Goal: Task Accomplishment & Management: Use online tool/utility

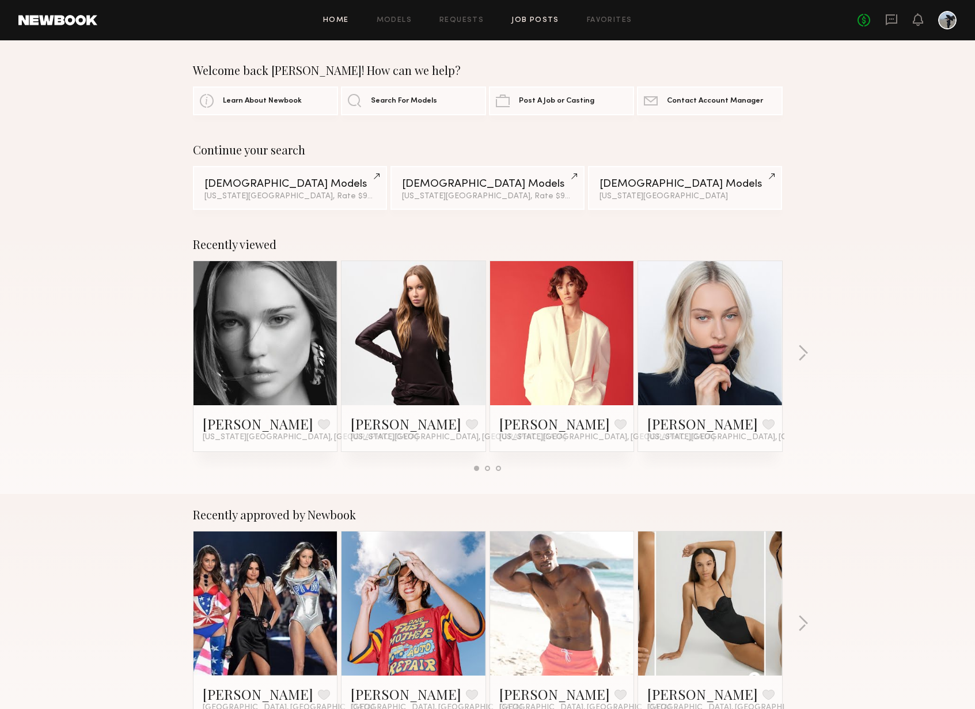
click at [541, 20] on link "Job Posts" at bounding box center [536, 20] width 48 height 7
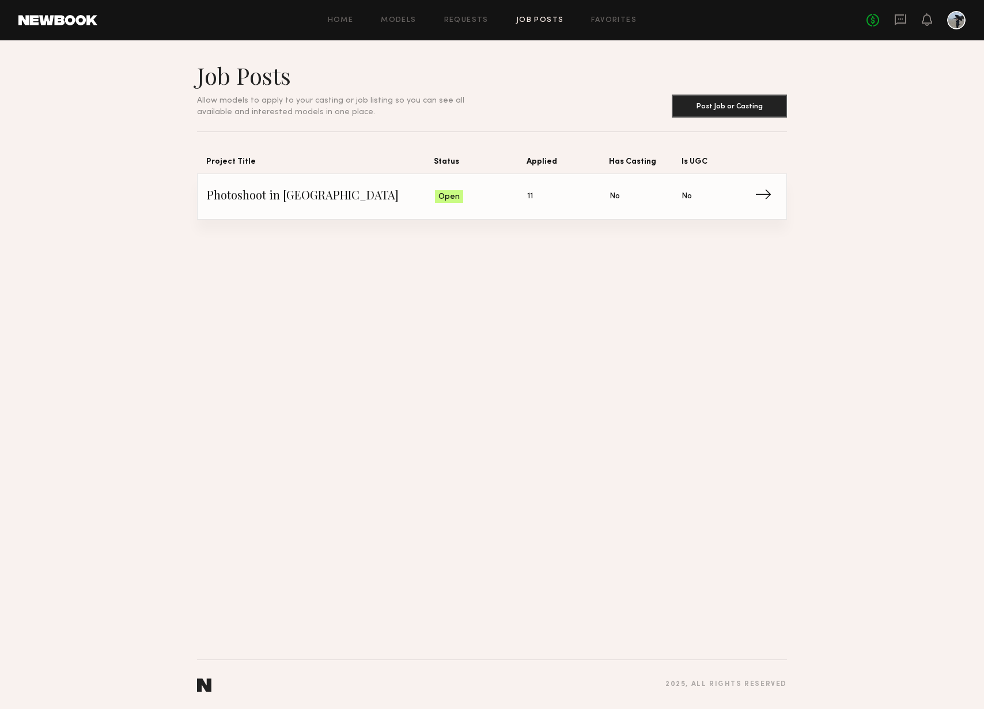
click at [532, 195] on span "11" at bounding box center [530, 196] width 6 height 13
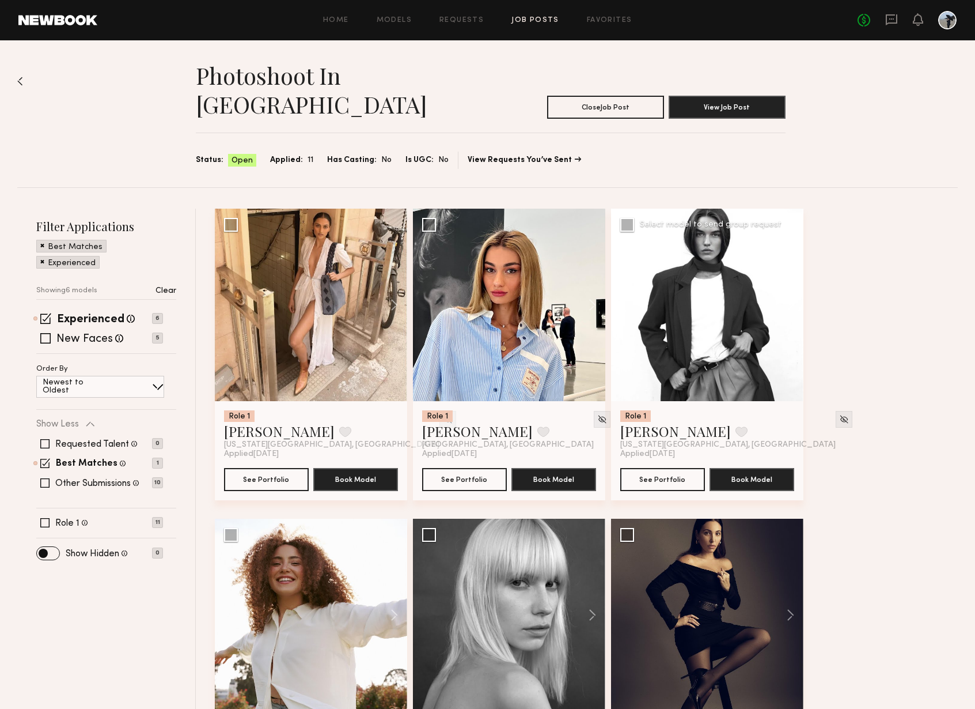
click at [792, 278] on button at bounding box center [785, 305] width 37 height 192
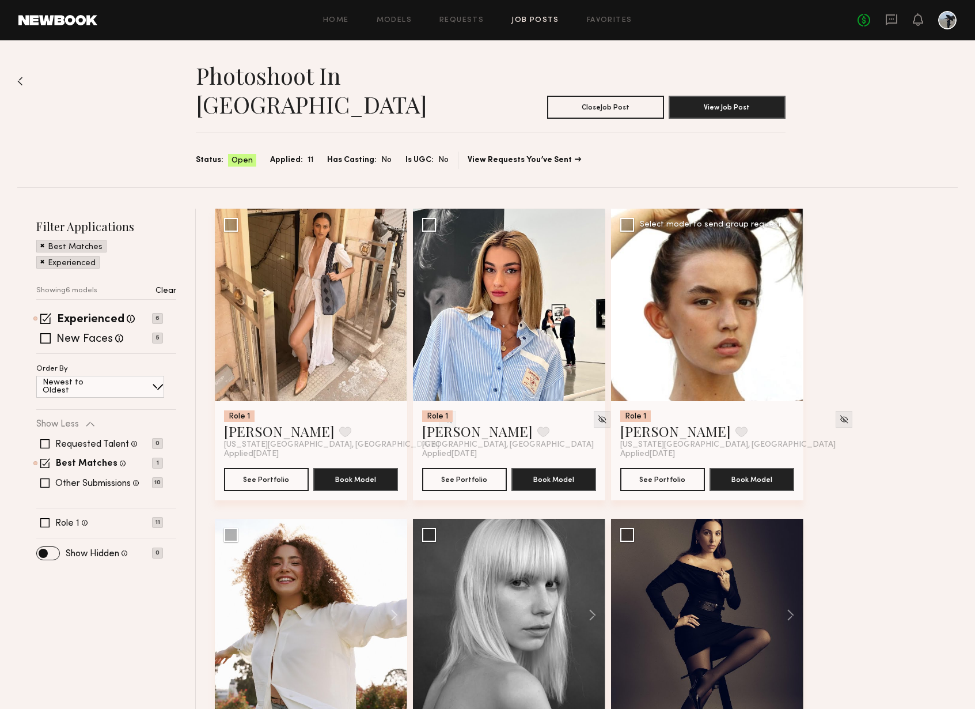
click at [792, 278] on button at bounding box center [785, 305] width 37 height 192
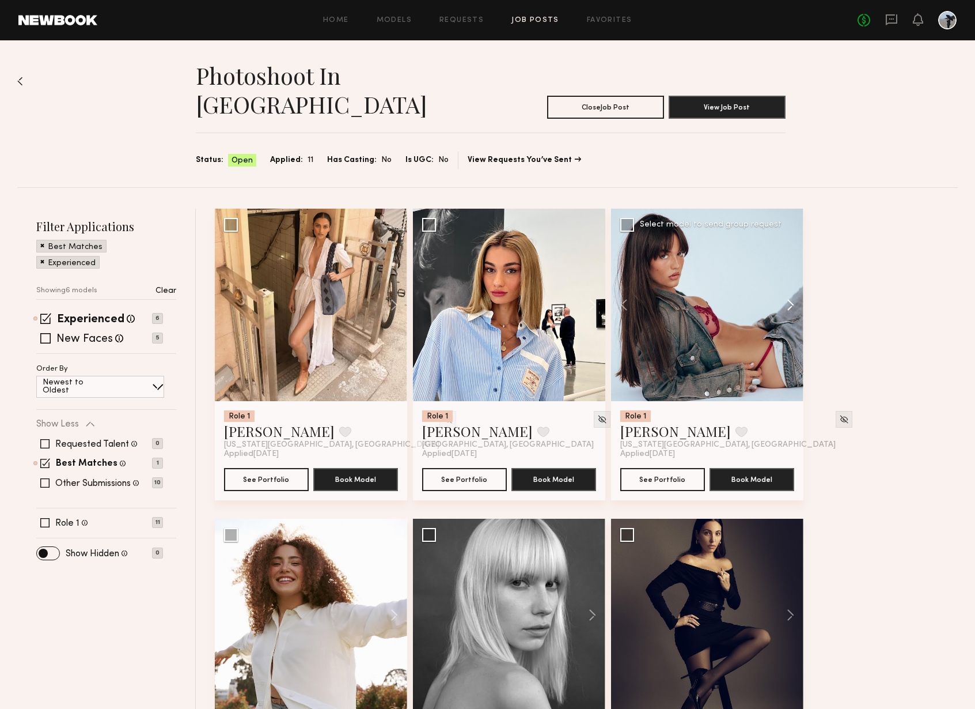
click at [792, 278] on button at bounding box center [785, 305] width 37 height 192
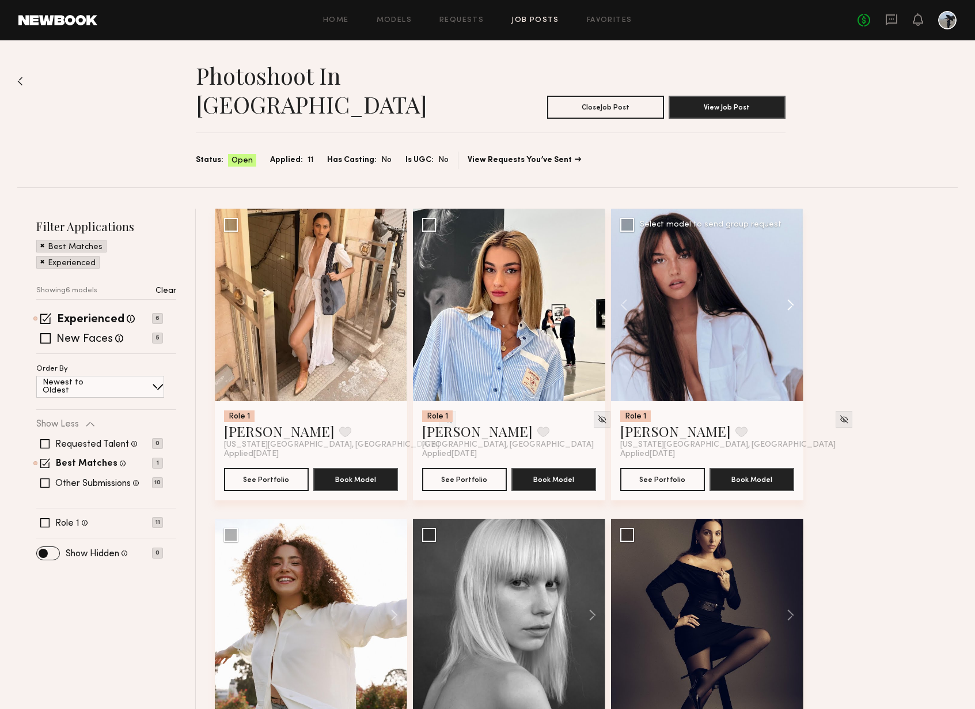
click at [792, 278] on button at bounding box center [785, 305] width 37 height 192
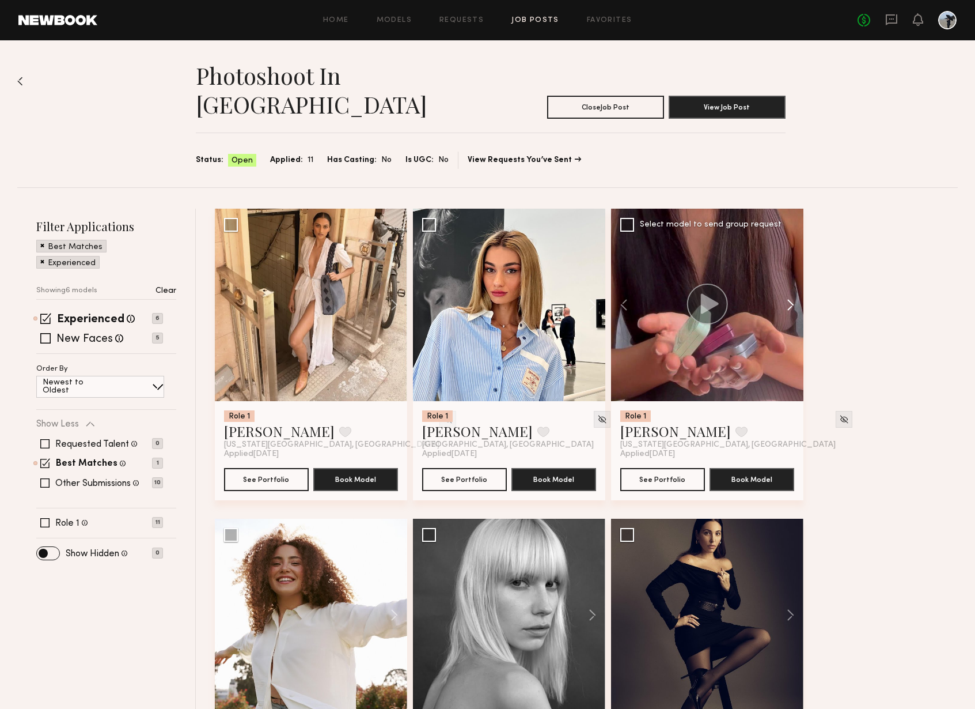
click at [792, 278] on button at bounding box center [785, 305] width 37 height 192
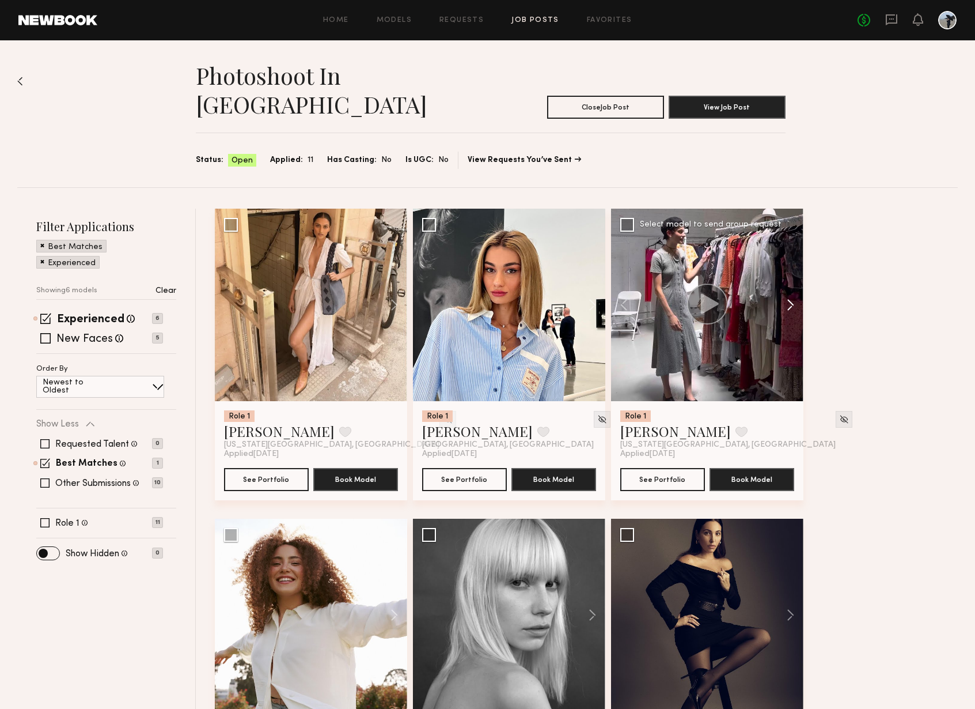
click at [792, 278] on button at bounding box center [785, 305] width 37 height 192
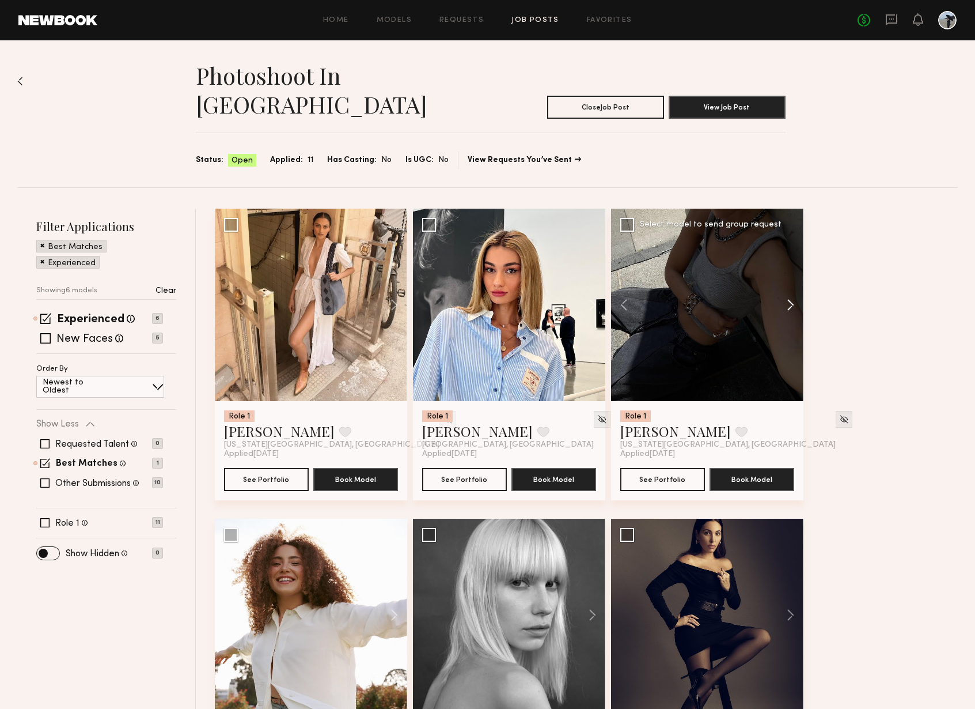
click at [792, 278] on button at bounding box center [785, 305] width 37 height 192
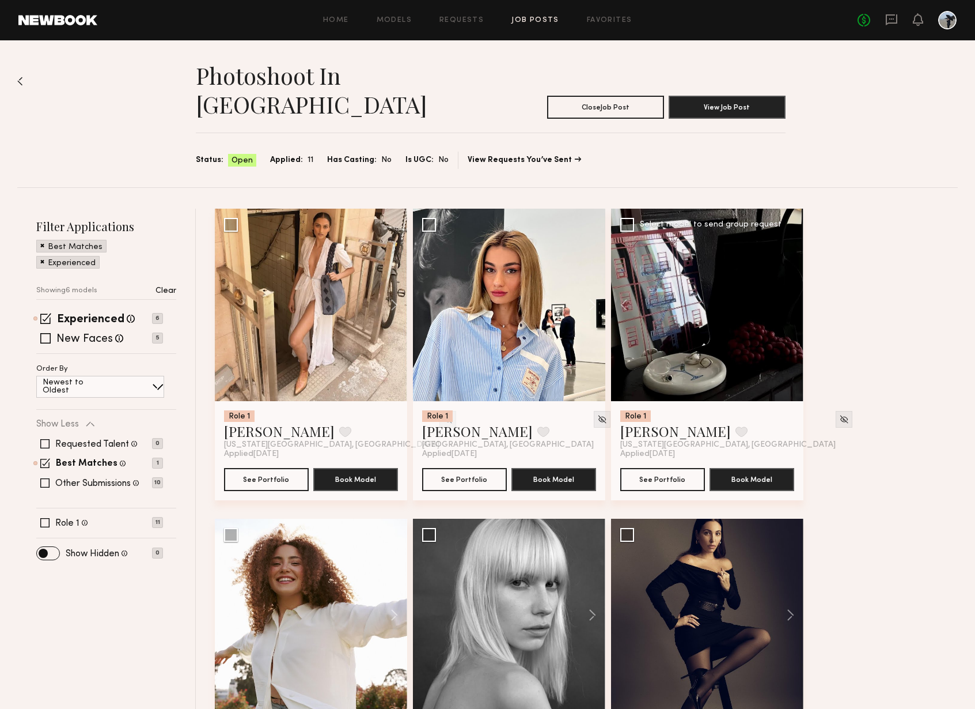
click at [792, 278] on div at bounding box center [707, 305] width 192 height 192
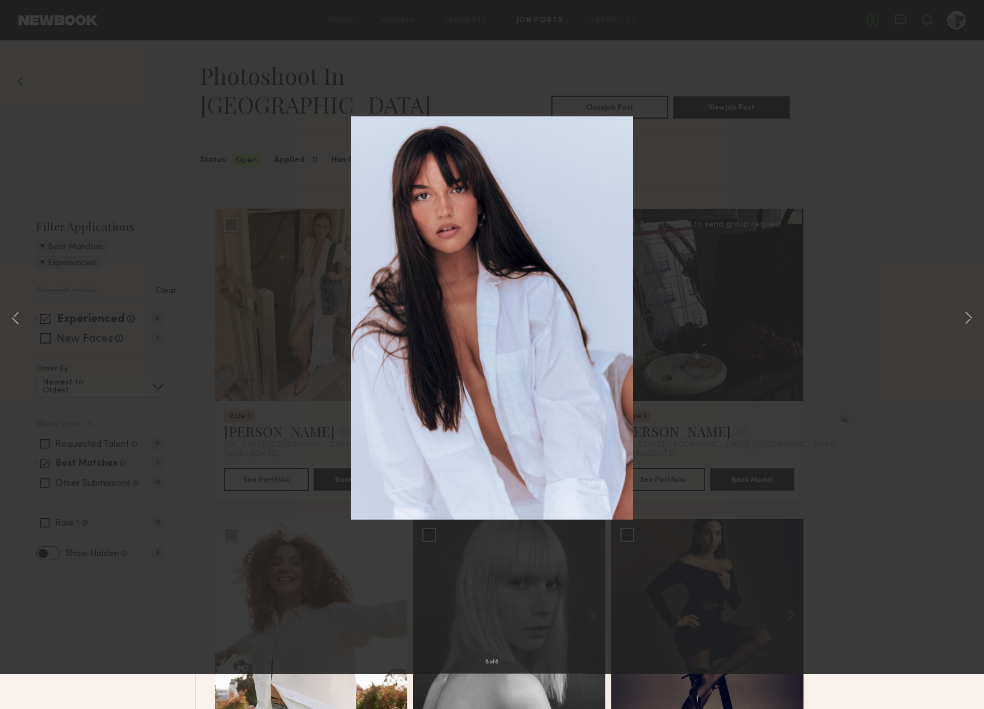
click at [22, 28] on button at bounding box center [26, 27] width 18 height 21
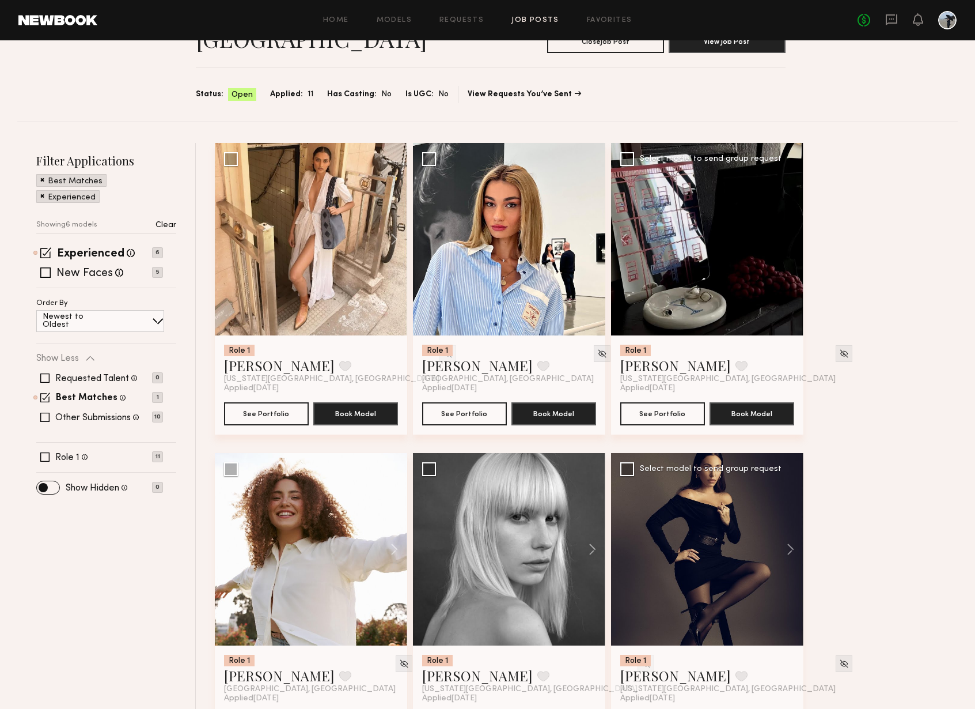
scroll to position [94, 0]
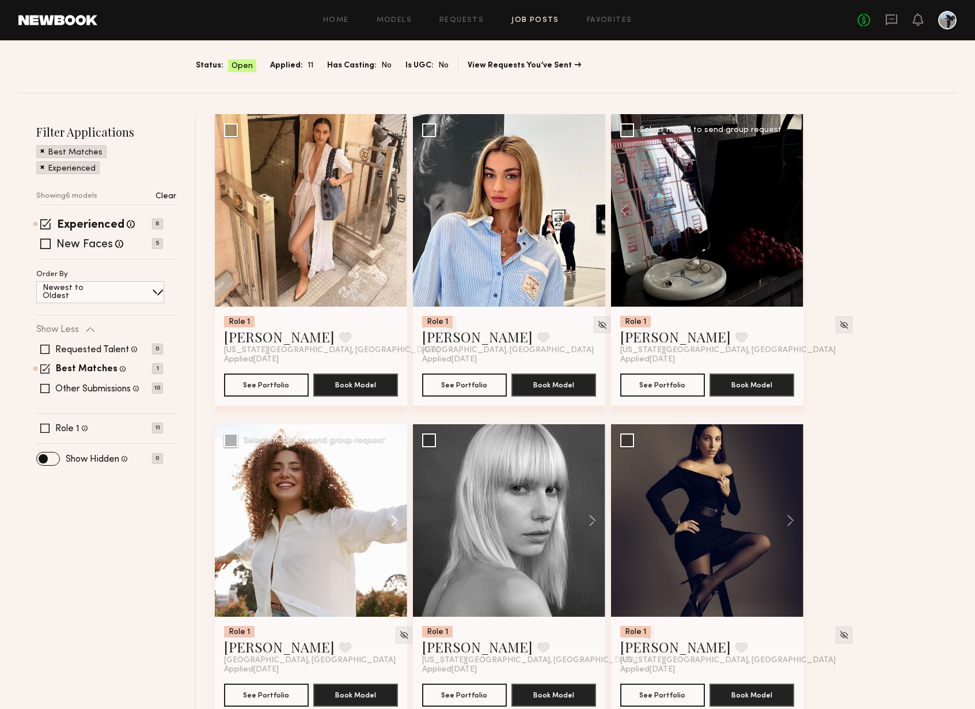
click at [393, 494] on button at bounding box center [388, 520] width 37 height 192
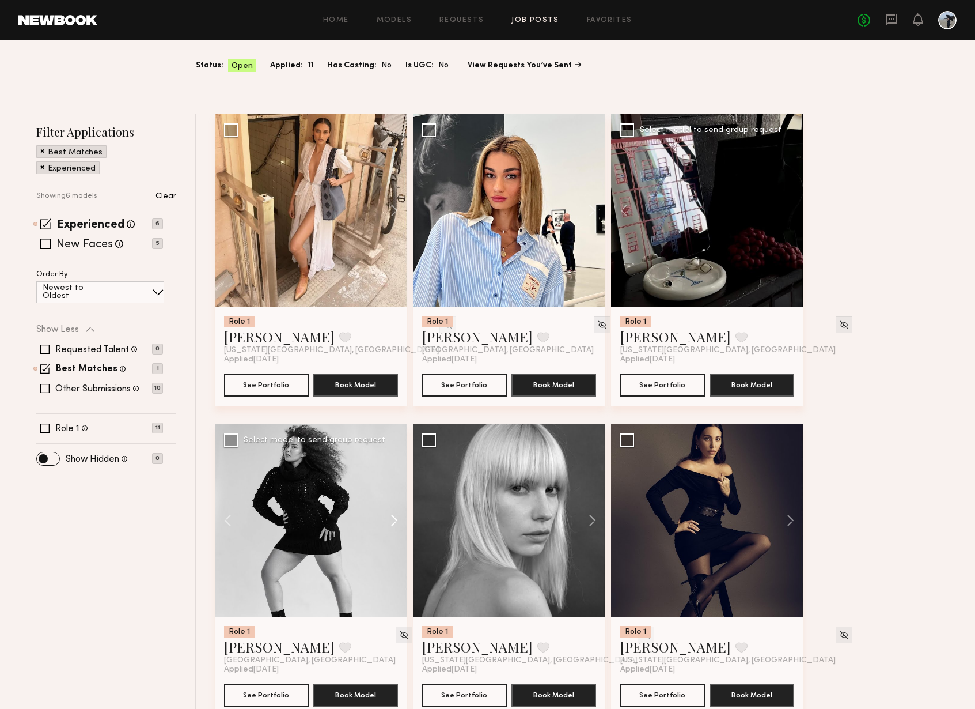
click at [393, 494] on button at bounding box center [388, 520] width 37 height 192
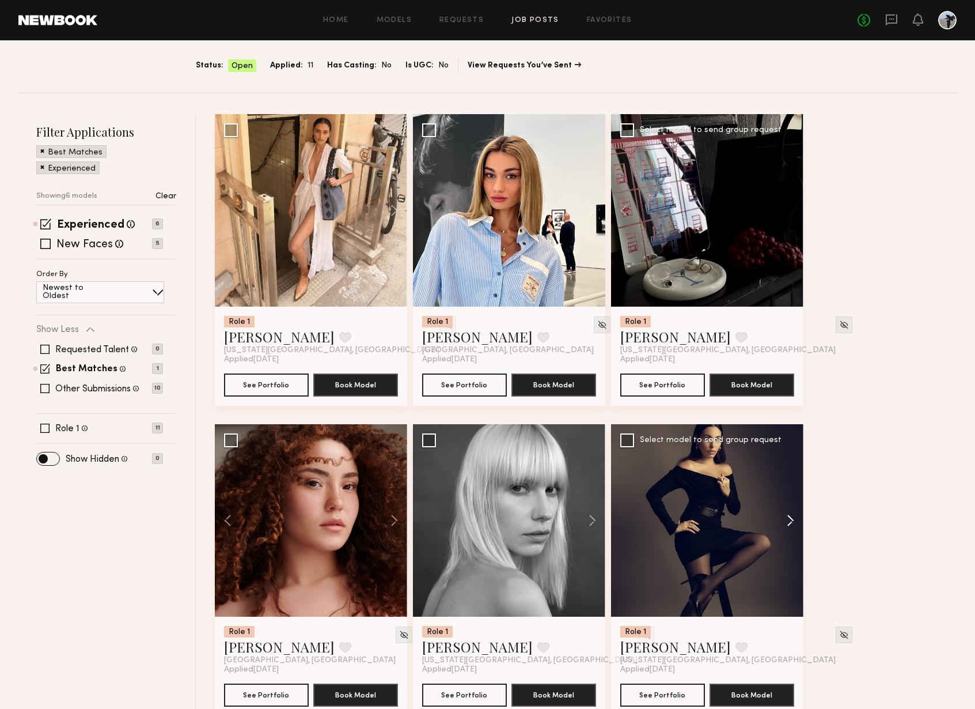
click at [792, 492] on button at bounding box center [785, 520] width 37 height 192
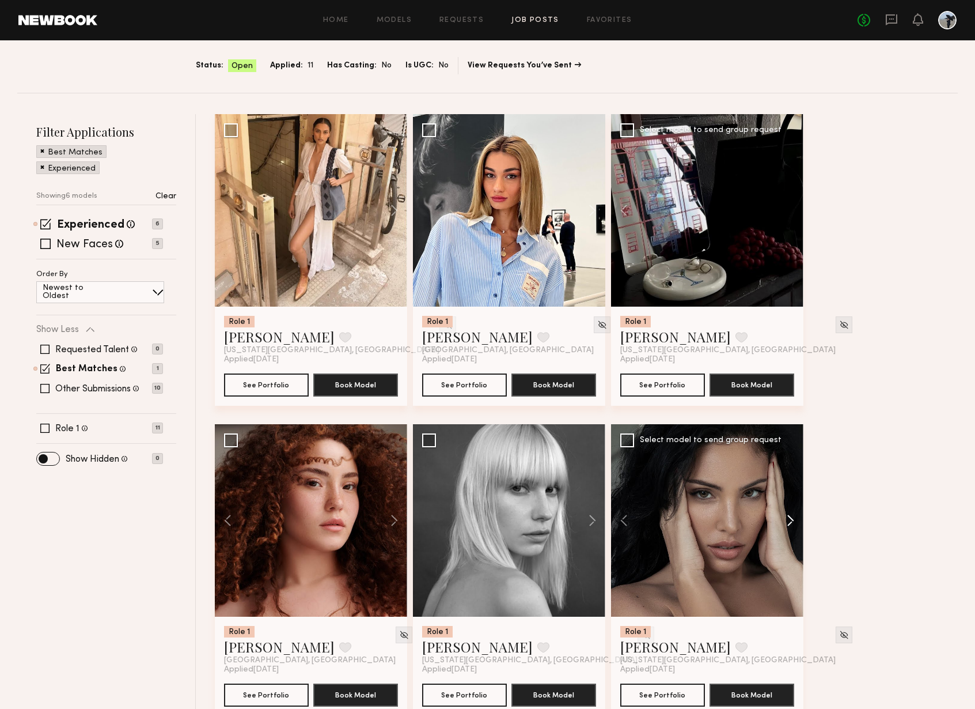
click at [792, 492] on button at bounding box center [785, 520] width 37 height 192
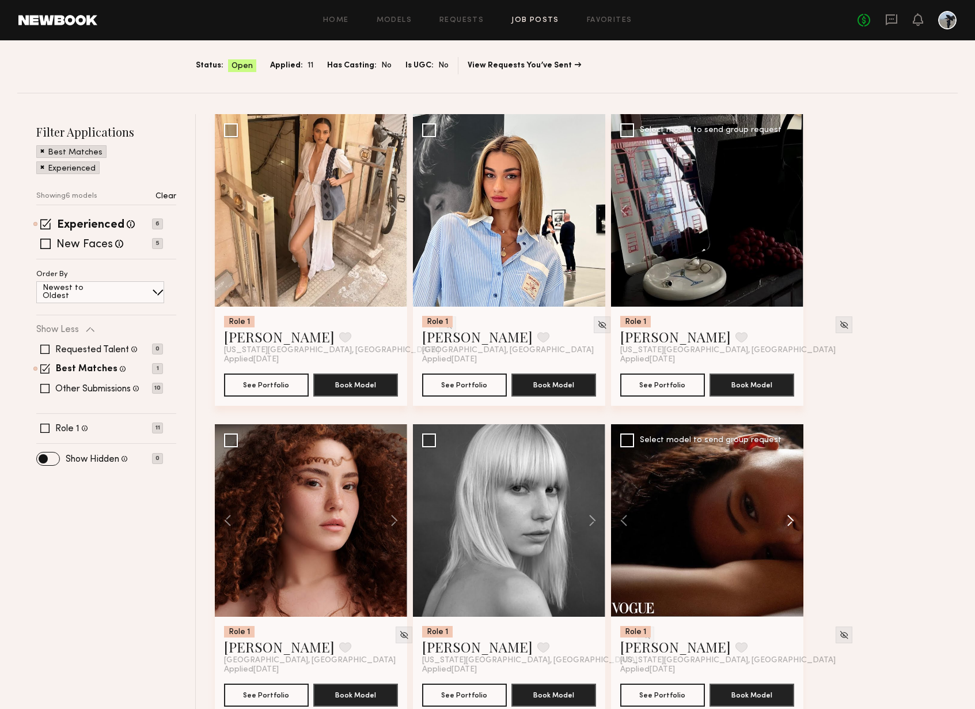
click at [791, 492] on button at bounding box center [785, 520] width 37 height 192
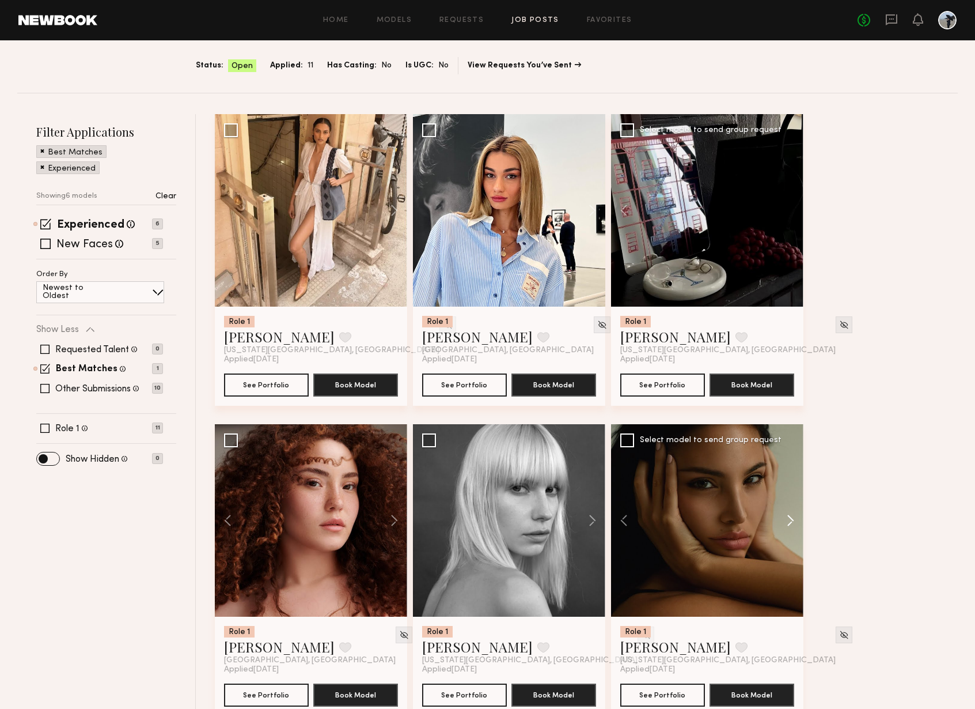
click at [791, 492] on button at bounding box center [785, 520] width 37 height 192
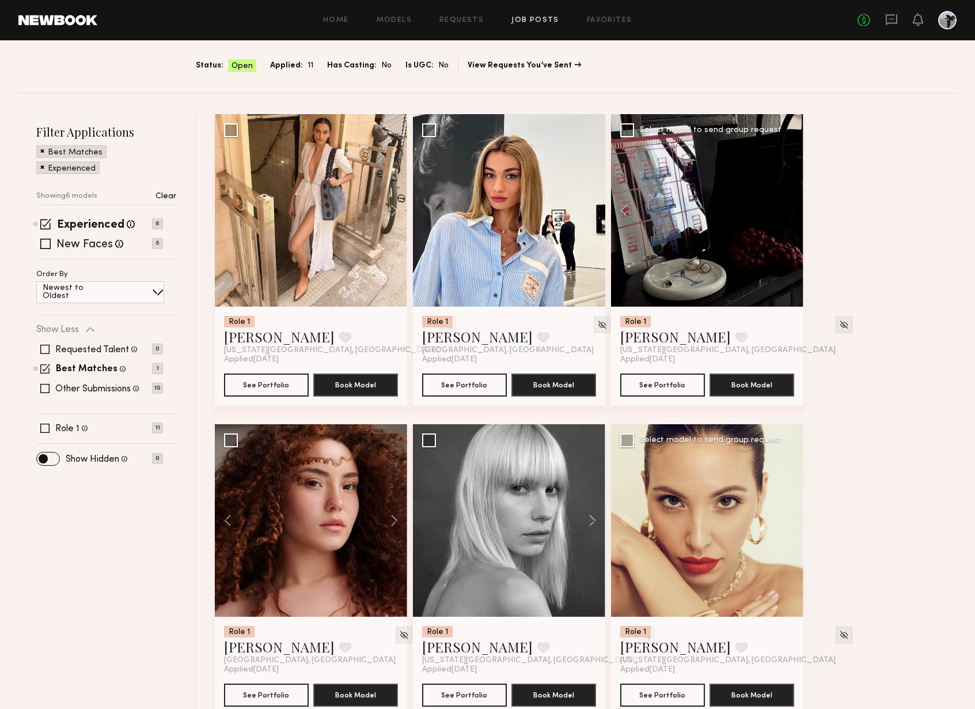
click at [791, 492] on div at bounding box center [707, 520] width 192 height 192
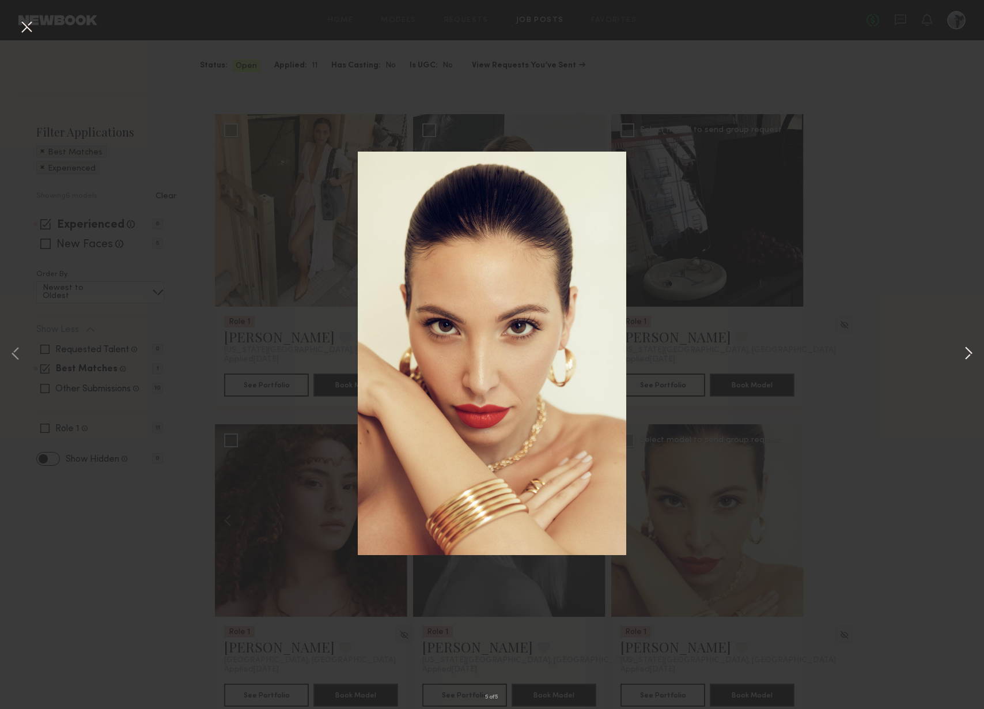
click at [965, 345] on button at bounding box center [969, 354] width 14 height 567
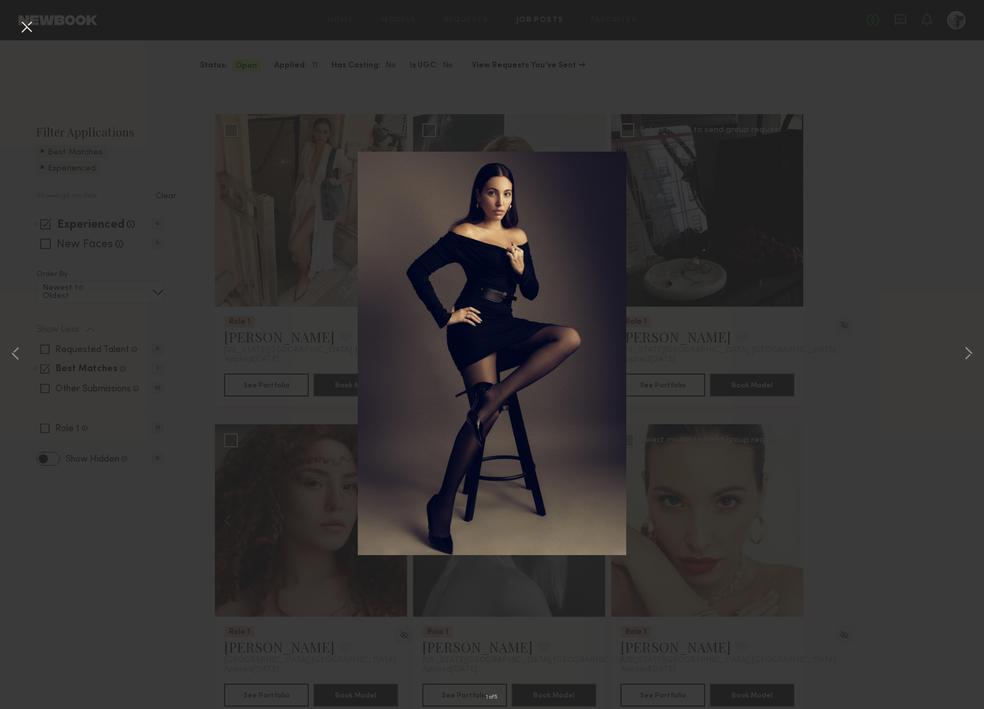
click at [28, 29] on button at bounding box center [26, 27] width 18 height 21
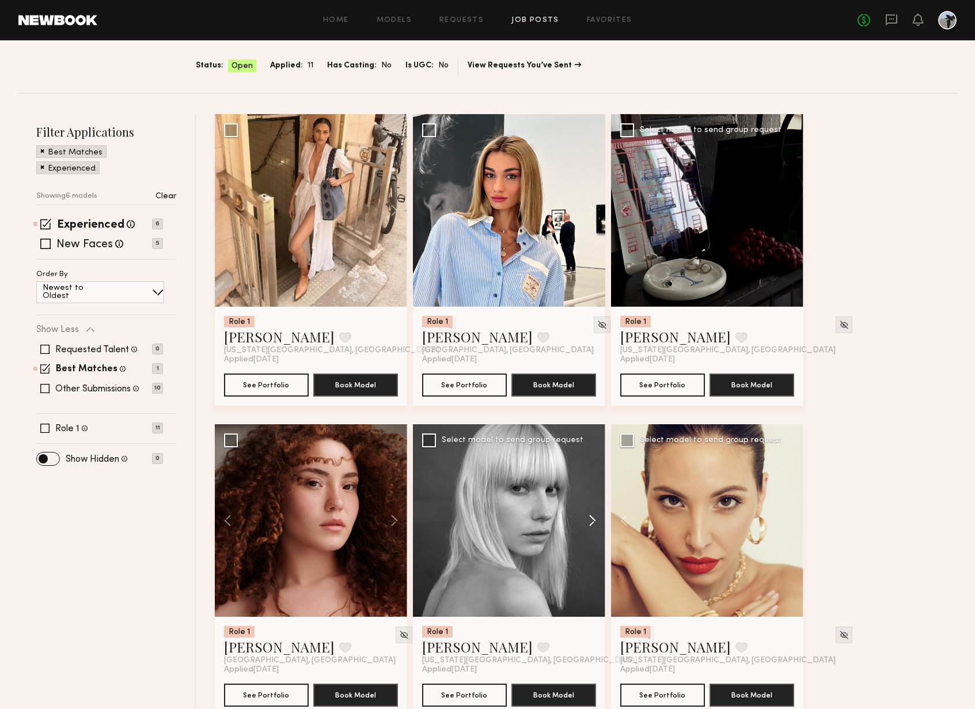
click at [595, 497] on button at bounding box center [587, 520] width 37 height 192
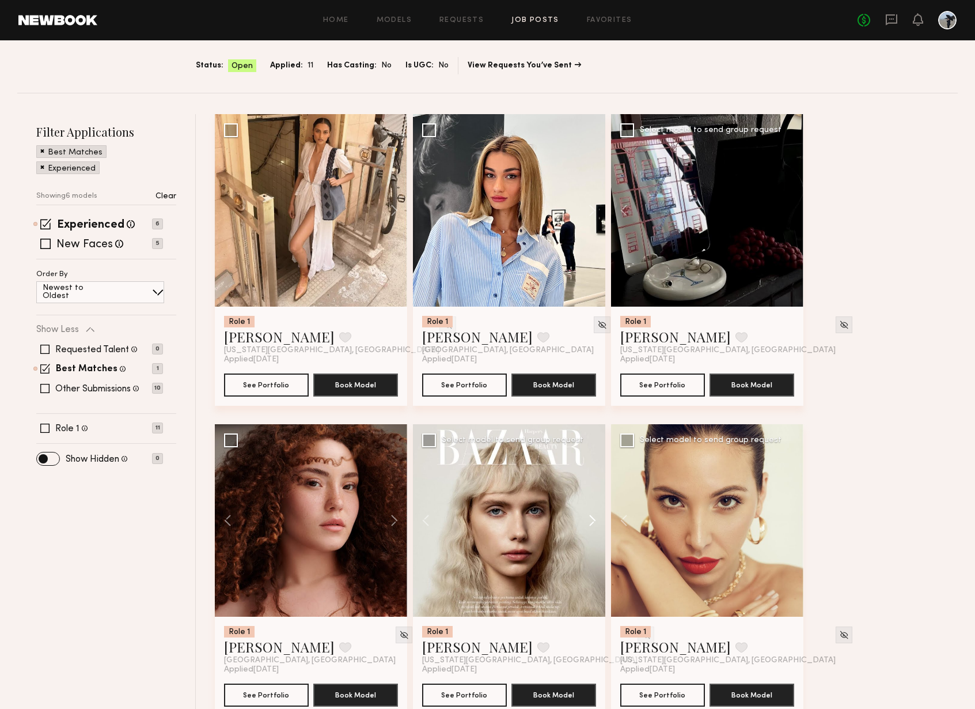
click at [595, 497] on button at bounding box center [587, 520] width 37 height 192
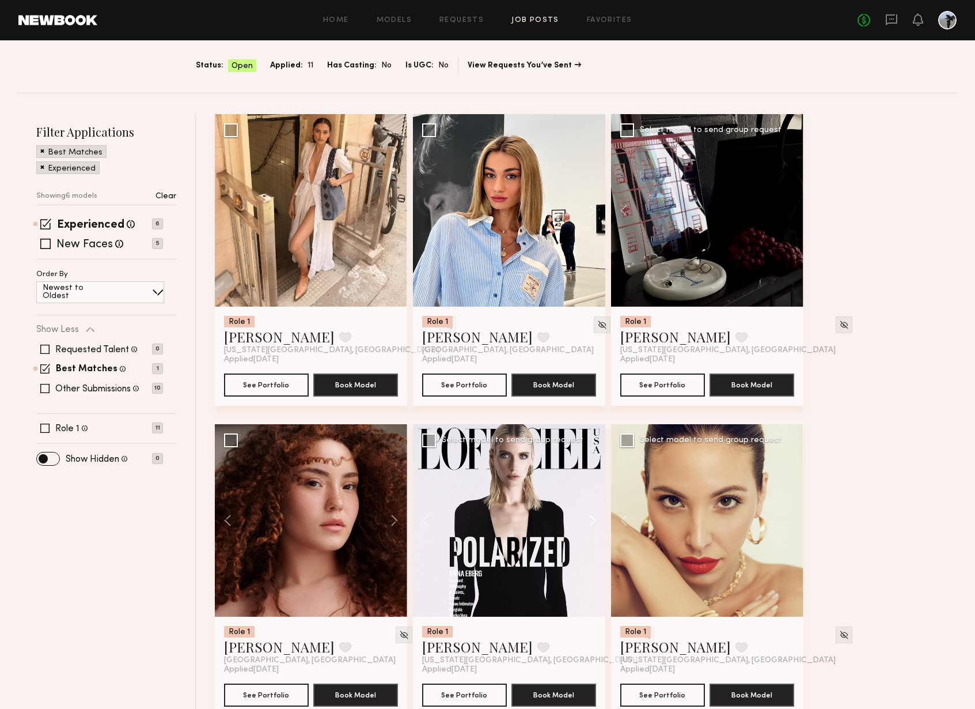
click at [595, 497] on button at bounding box center [587, 520] width 37 height 192
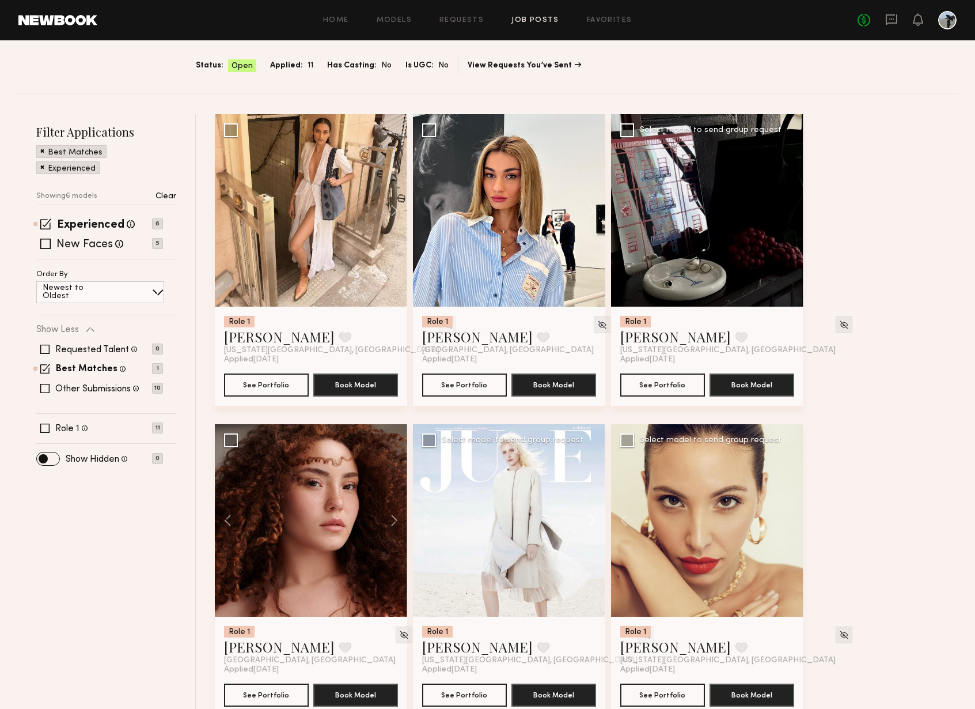
click at [595, 497] on button at bounding box center [587, 520] width 37 height 192
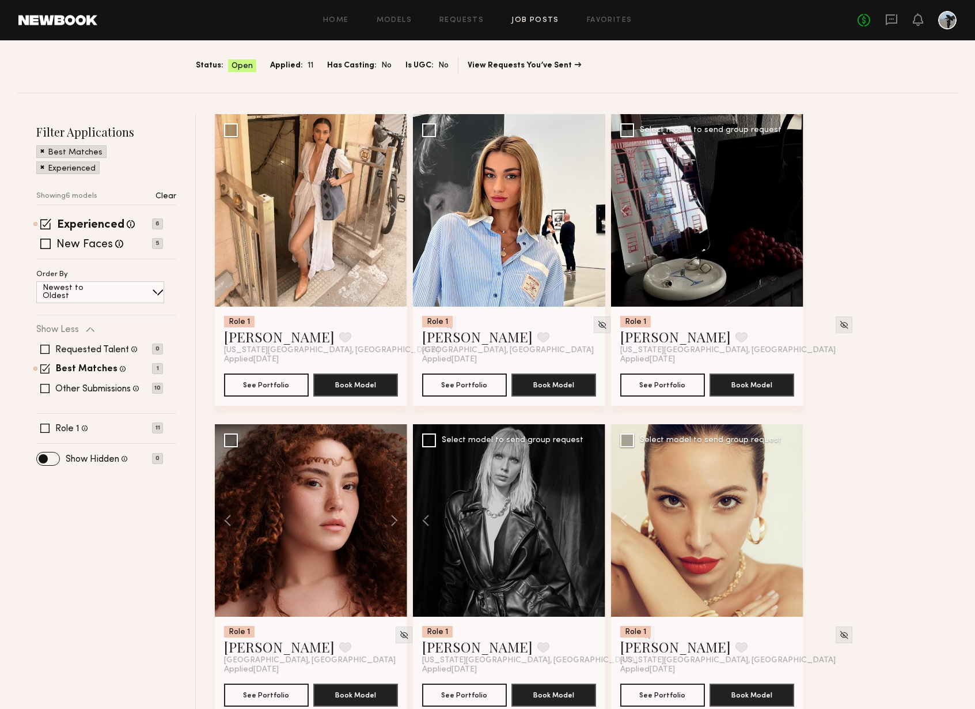
click at [595, 497] on div at bounding box center [509, 520] width 192 height 192
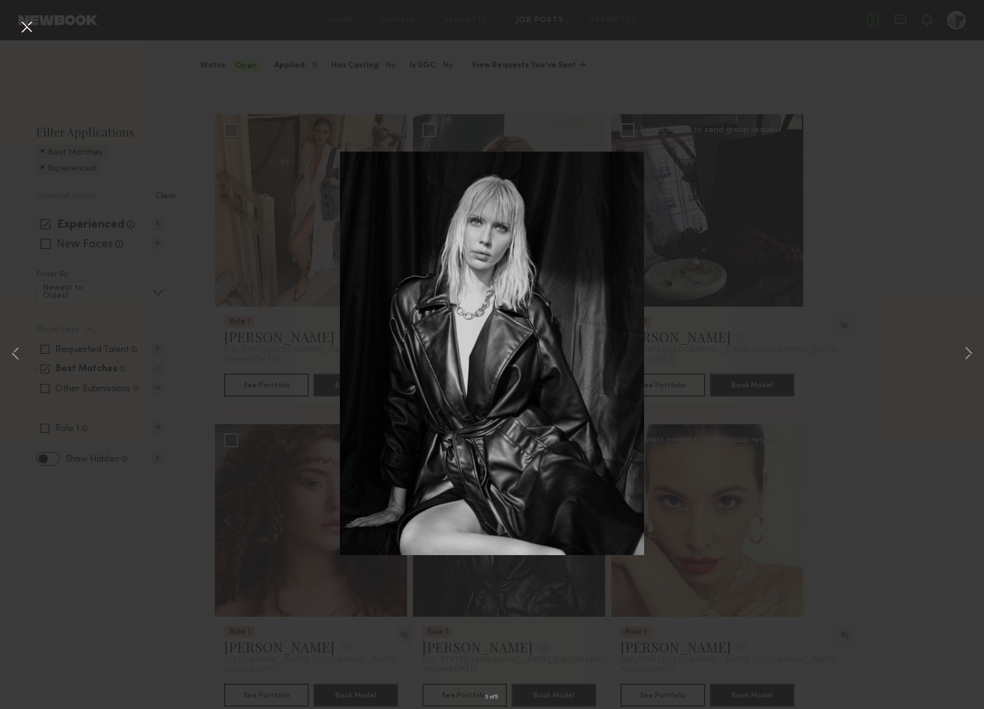
click at [31, 30] on button at bounding box center [26, 27] width 18 height 21
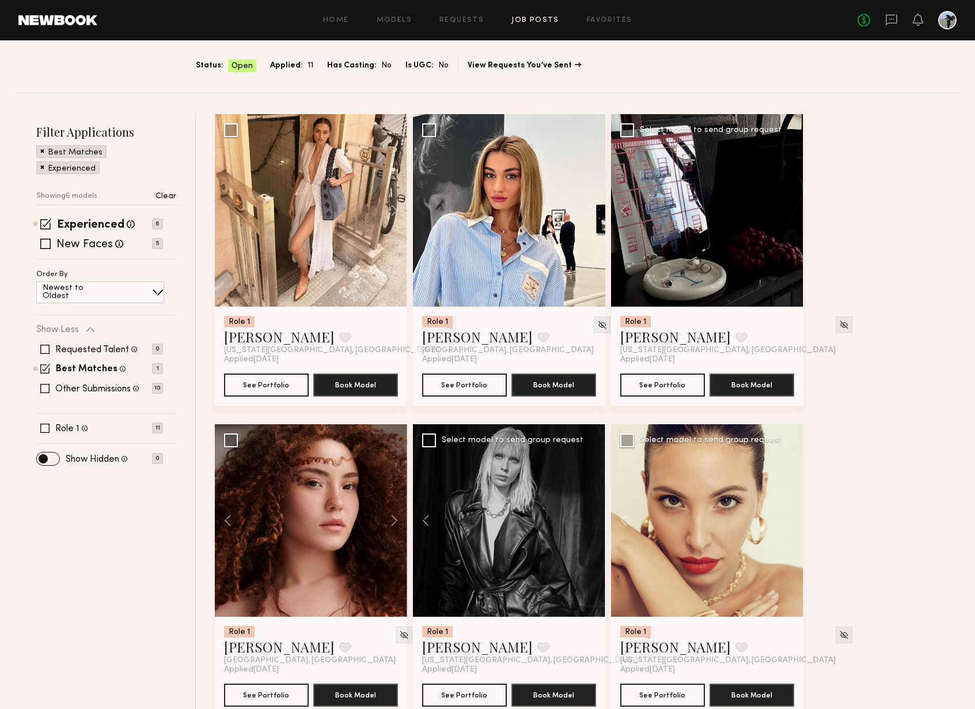
scroll to position [0, 0]
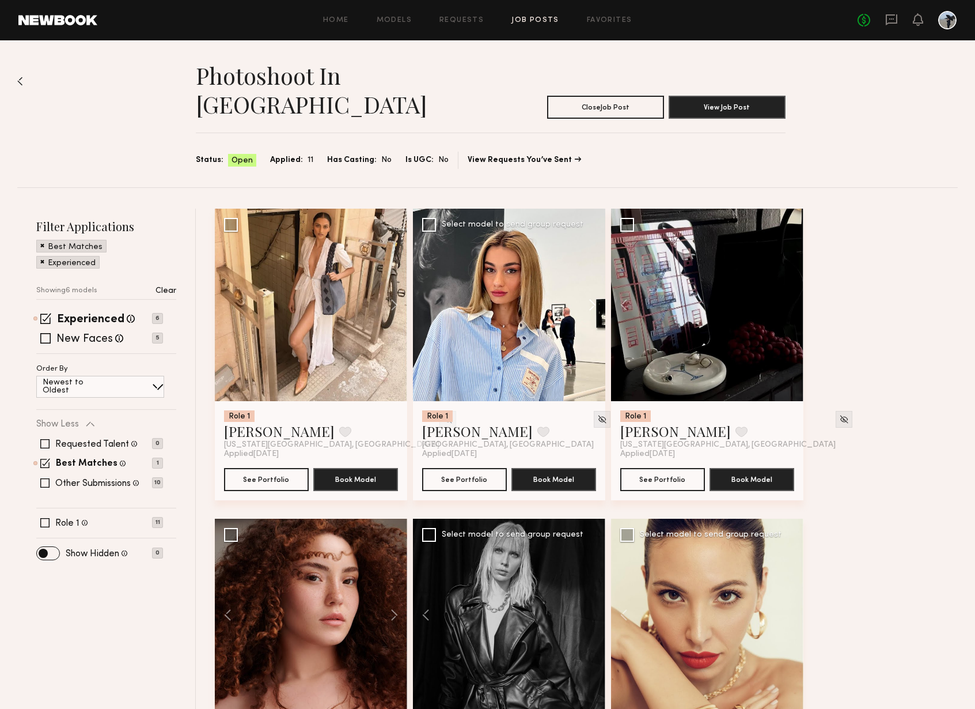
click at [588, 279] on button at bounding box center [587, 305] width 37 height 192
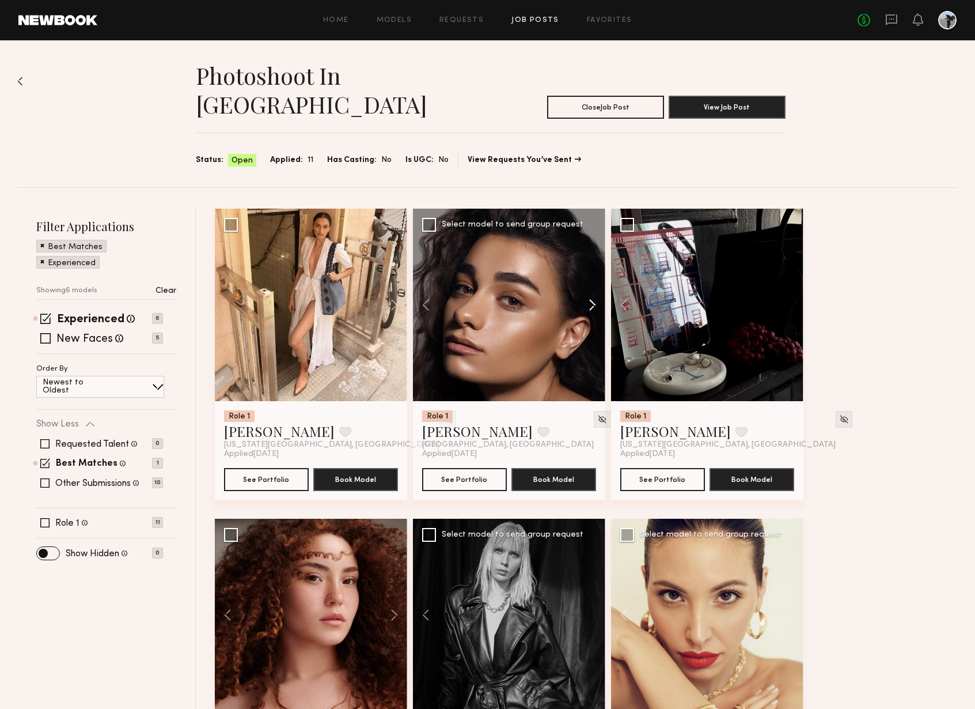
click at [592, 279] on button at bounding box center [587, 305] width 37 height 192
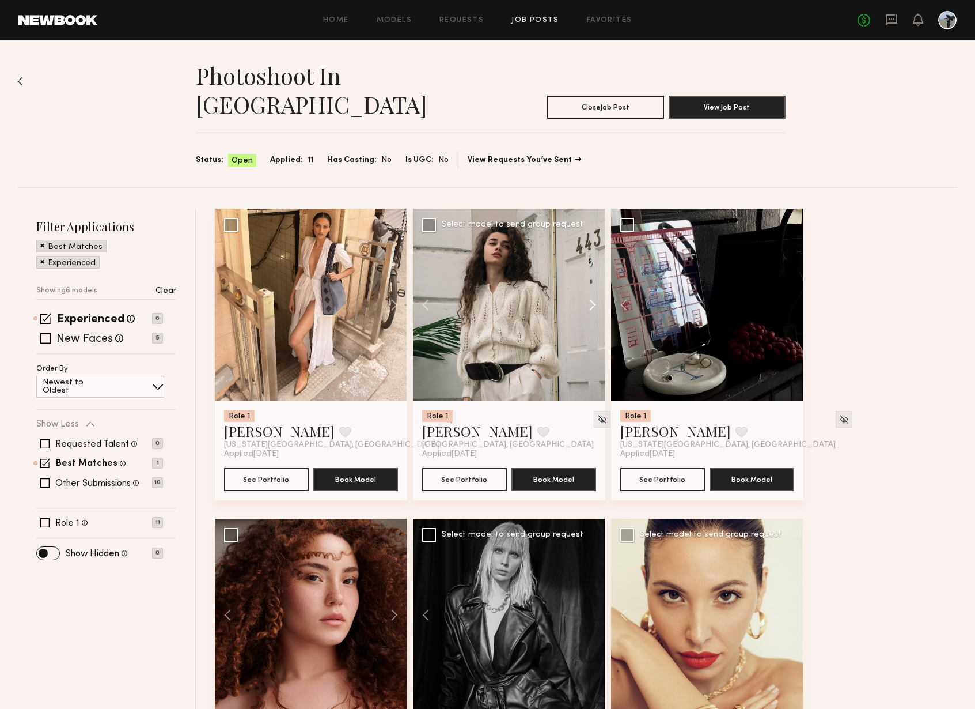
click at [592, 279] on button at bounding box center [587, 305] width 37 height 192
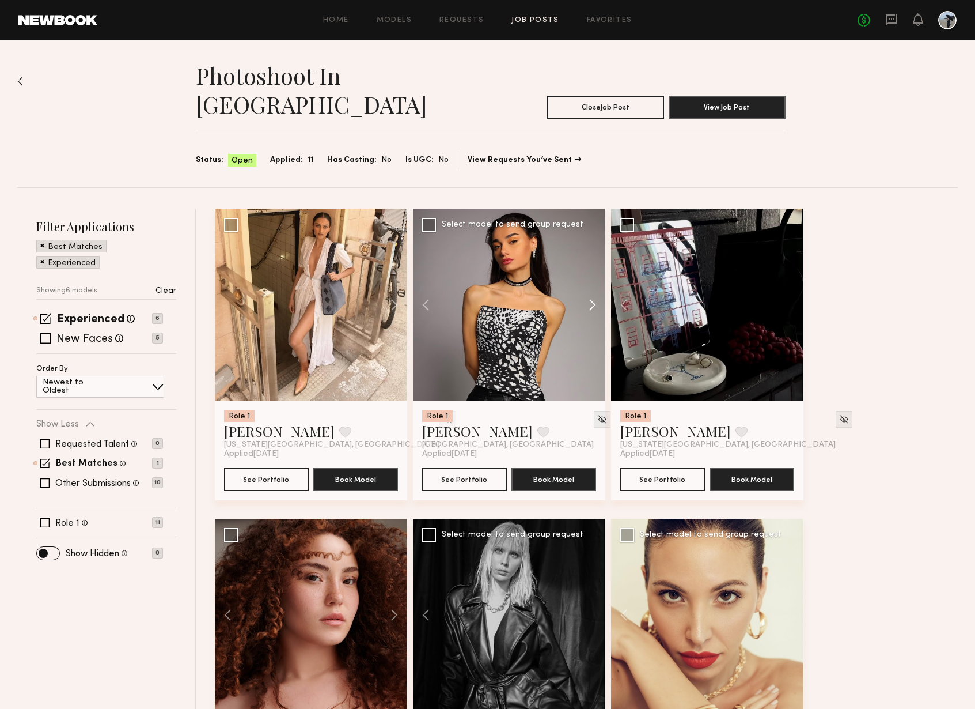
click at [592, 279] on button at bounding box center [587, 305] width 37 height 192
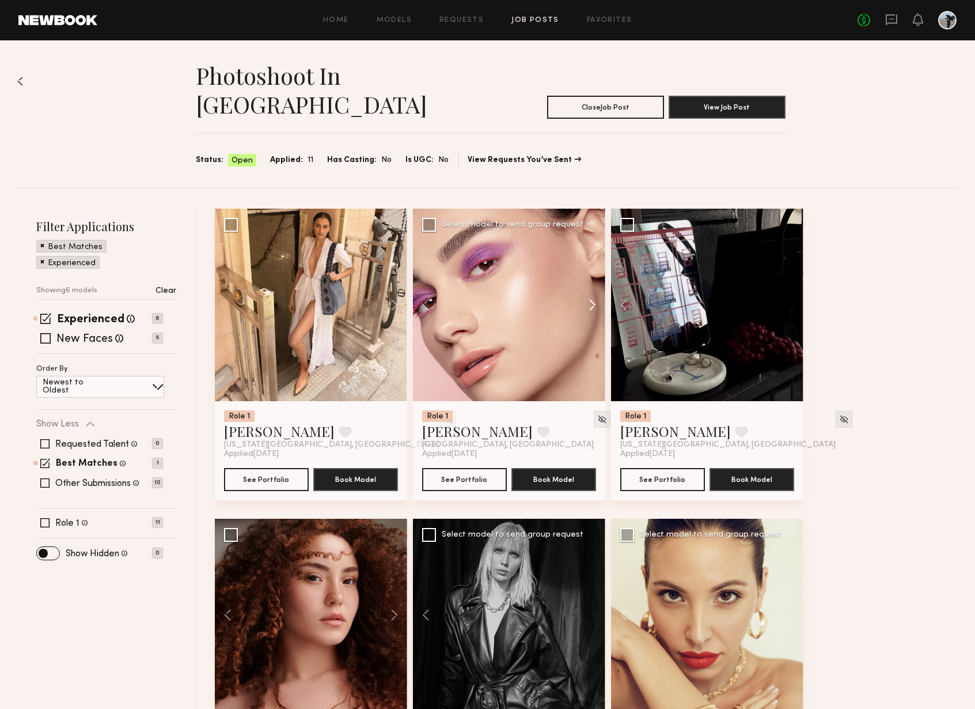
click at [592, 279] on button at bounding box center [587, 305] width 37 height 192
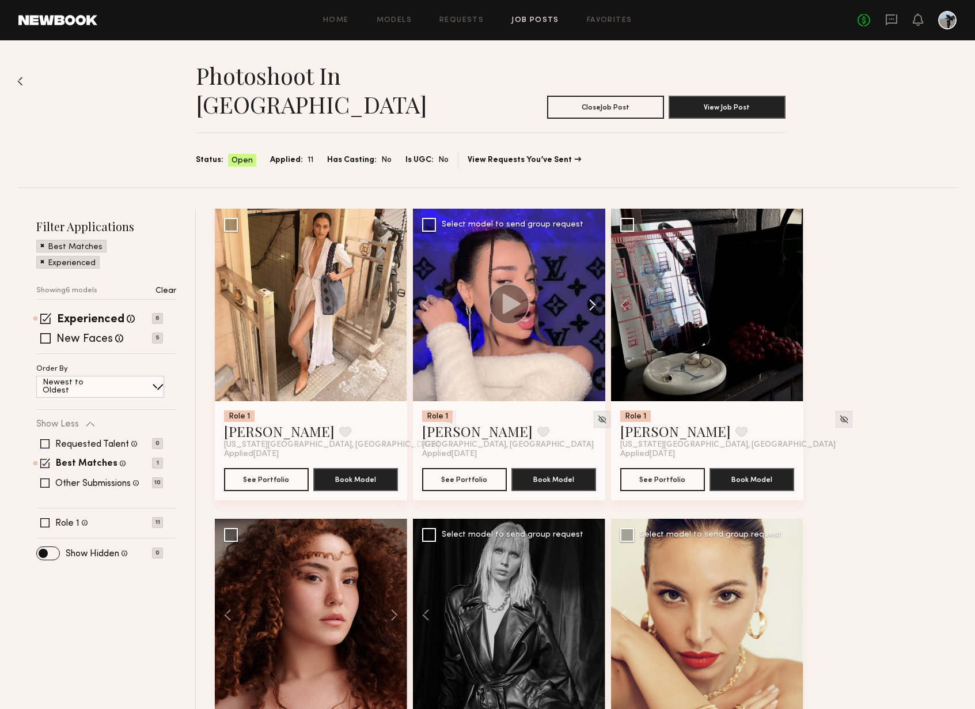
click at [592, 279] on button at bounding box center [587, 305] width 37 height 192
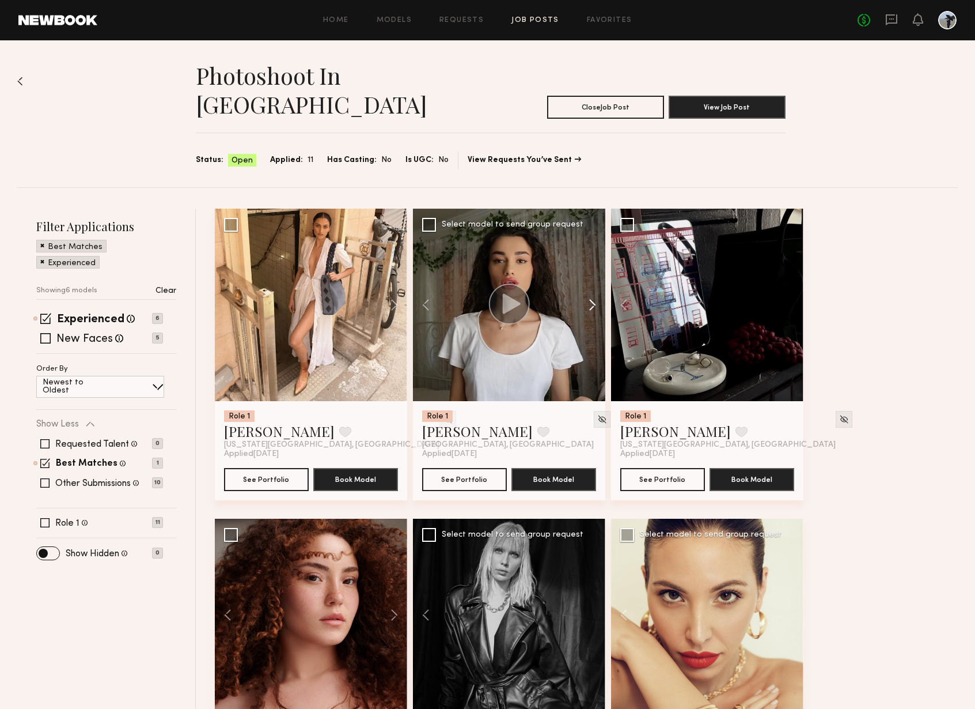
click at [592, 279] on button at bounding box center [587, 305] width 37 height 192
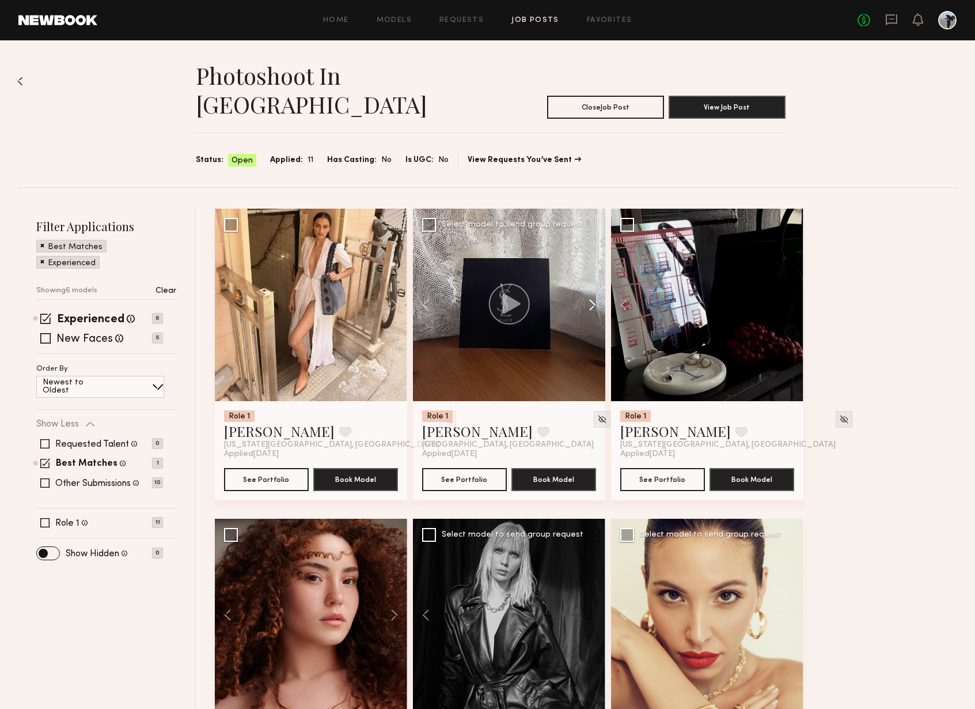
click at [592, 279] on button at bounding box center [587, 305] width 37 height 192
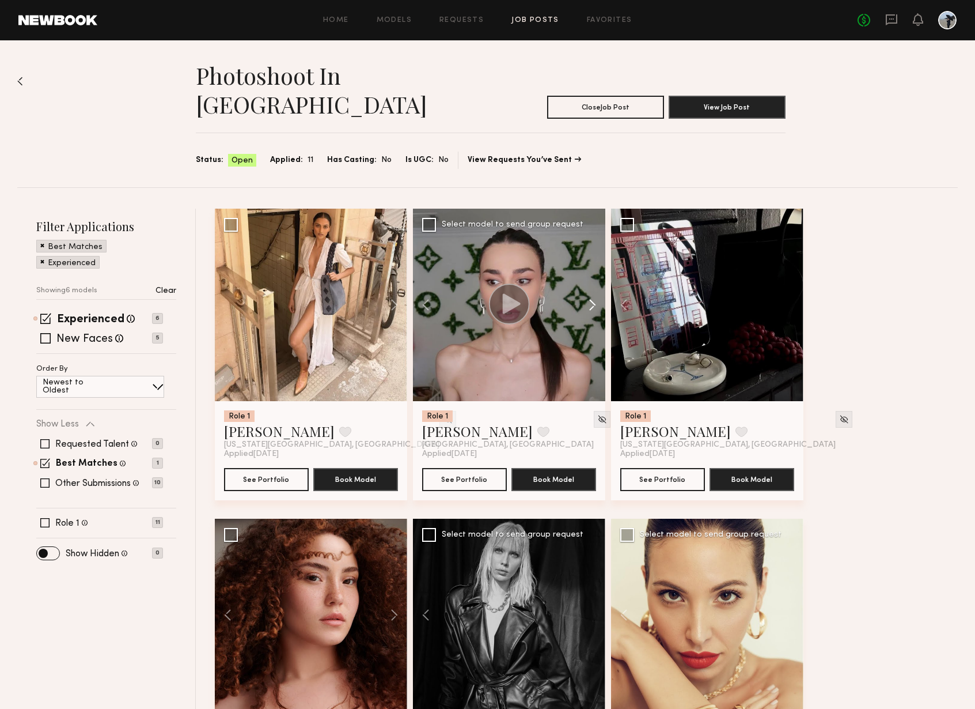
click at [592, 279] on button at bounding box center [587, 305] width 37 height 192
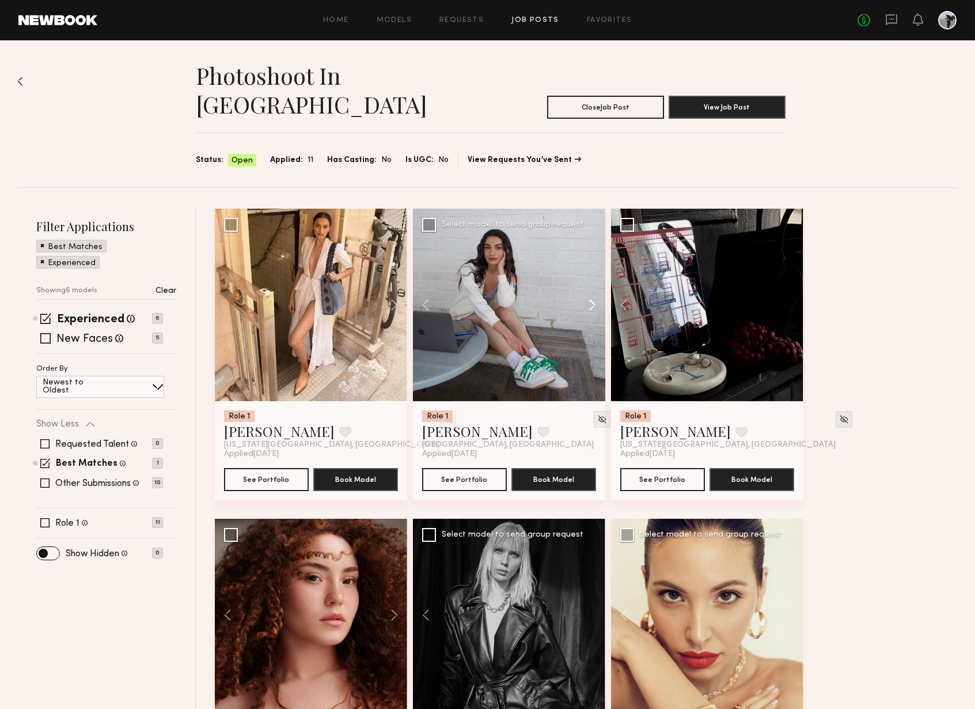
click at [592, 279] on button at bounding box center [587, 305] width 37 height 192
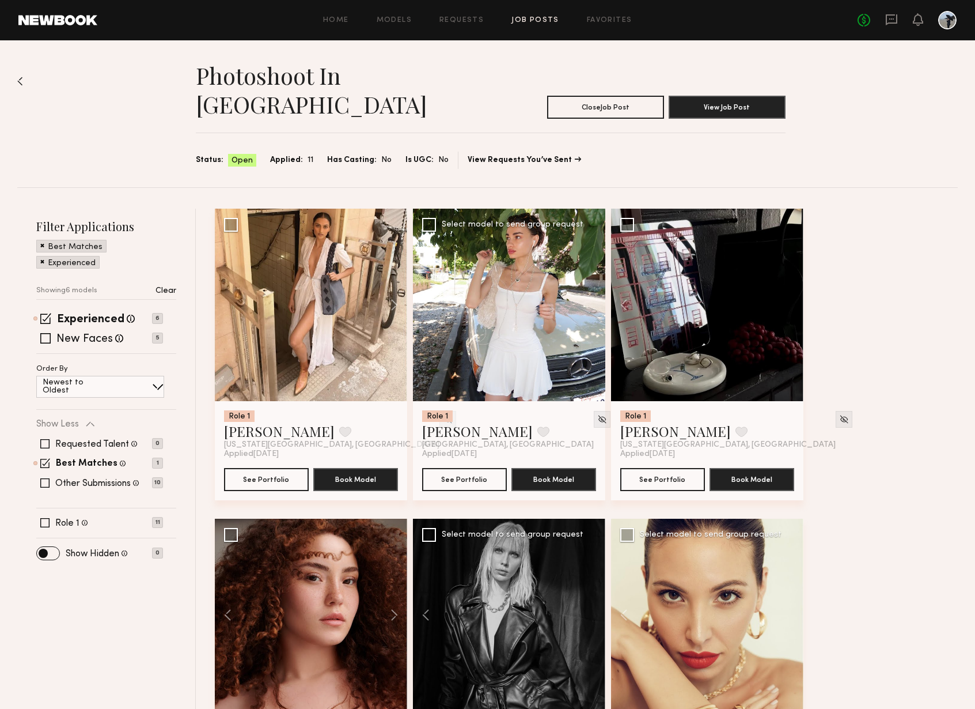
click at [592, 279] on div at bounding box center [509, 305] width 192 height 192
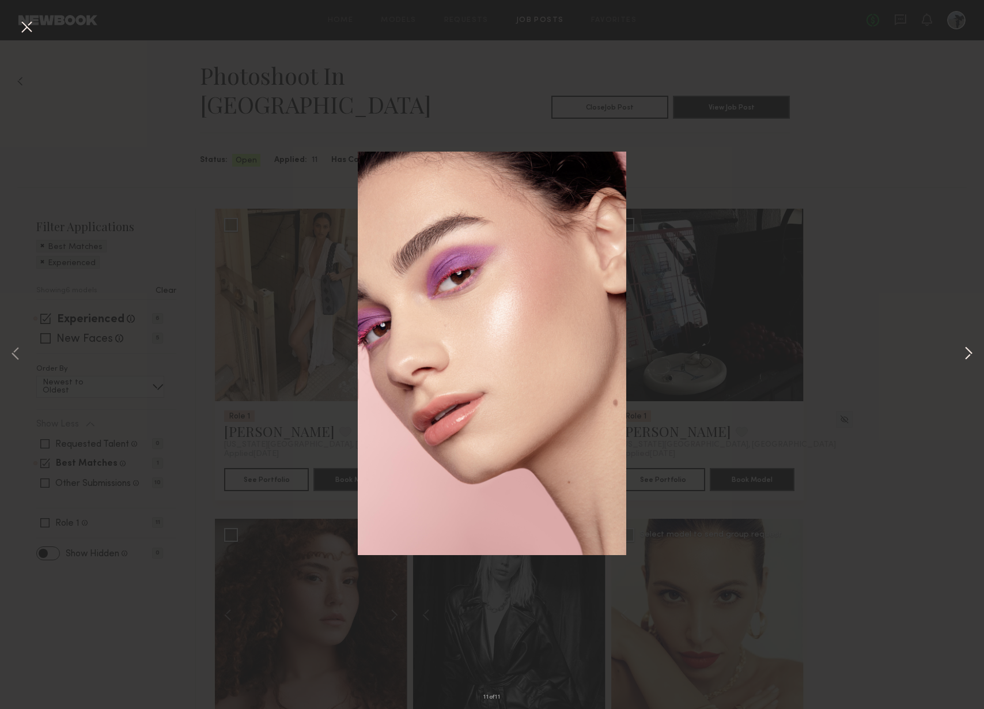
click at [966, 352] on button at bounding box center [969, 354] width 14 height 567
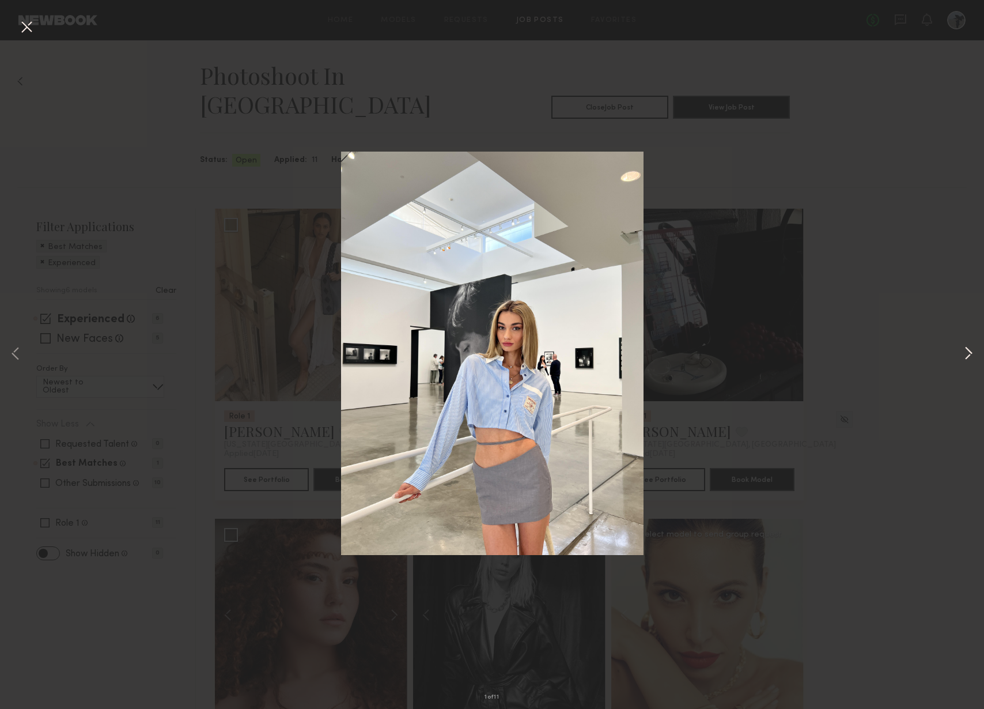
click at [963, 352] on button at bounding box center [969, 354] width 14 height 567
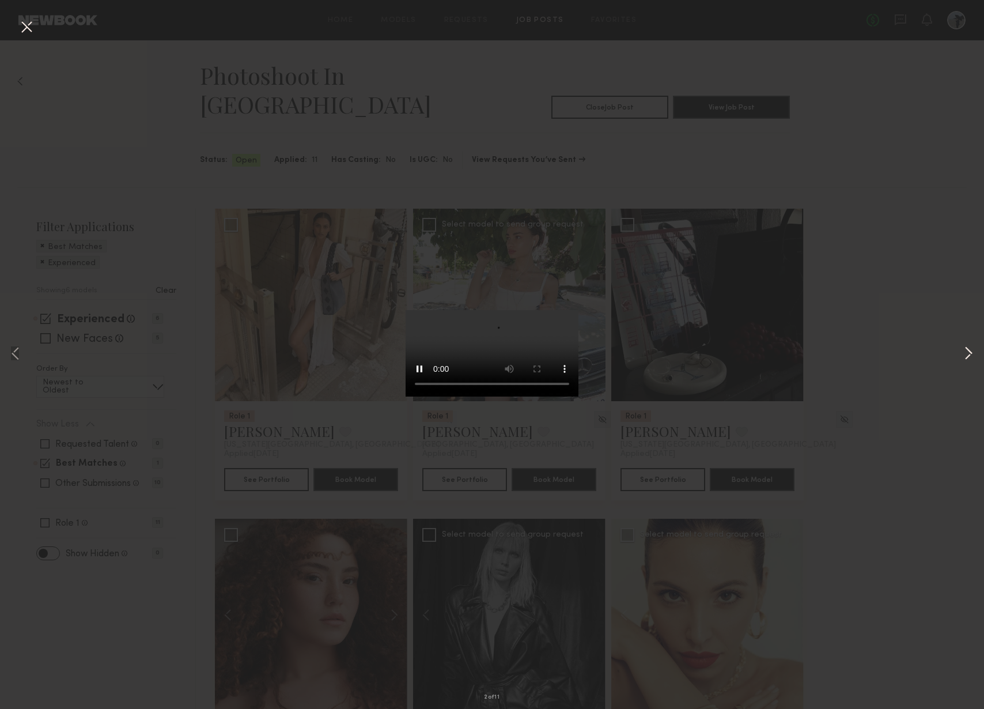
click at [963, 352] on button at bounding box center [969, 354] width 14 height 567
click at [31, 29] on button at bounding box center [26, 27] width 18 height 21
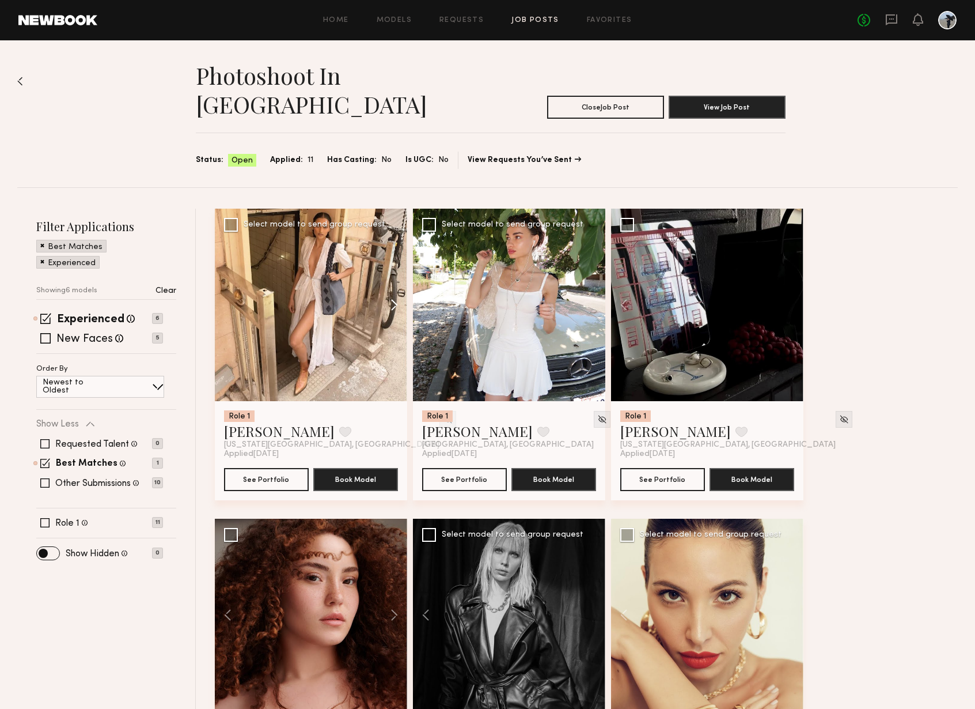
click at [393, 275] on button at bounding box center [388, 305] width 37 height 192
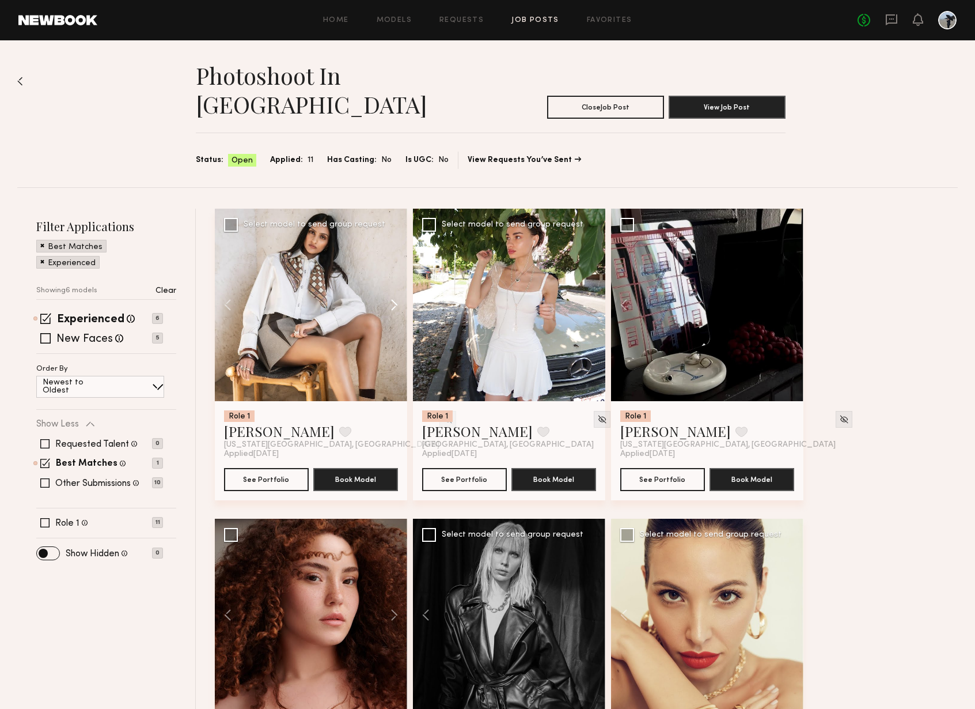
click at [393, 275] on button at bounding box center [388, 305] width 37 height 192
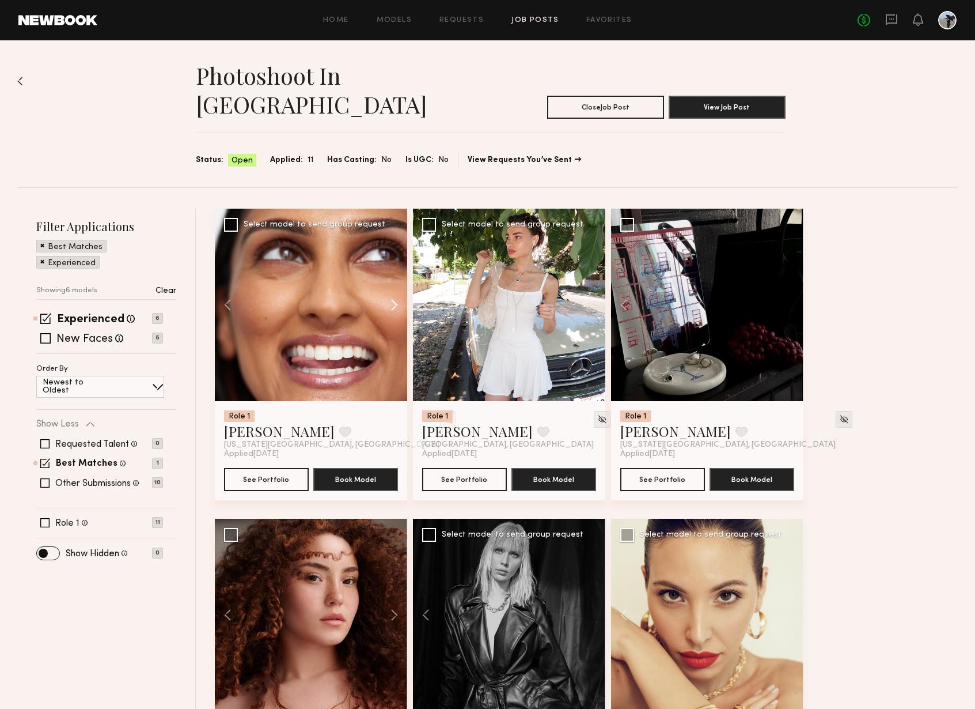
click at [393, 275] on button at bounding box center [388, 305] width 37 height 192
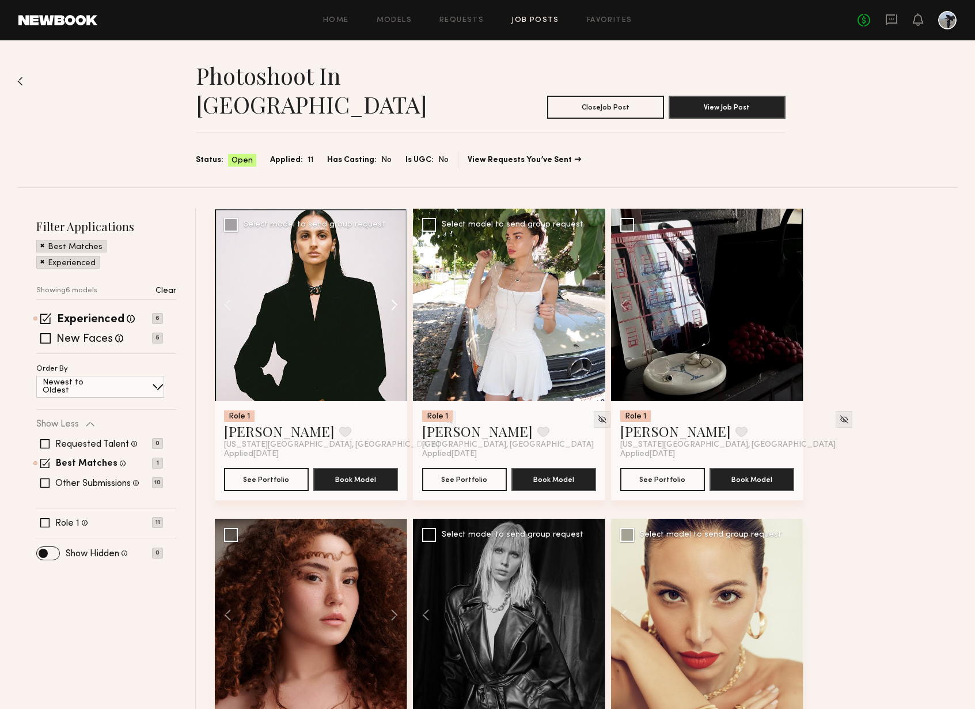
click at [393, 275] on button at bounding box center [388, 305] width 37 height 192
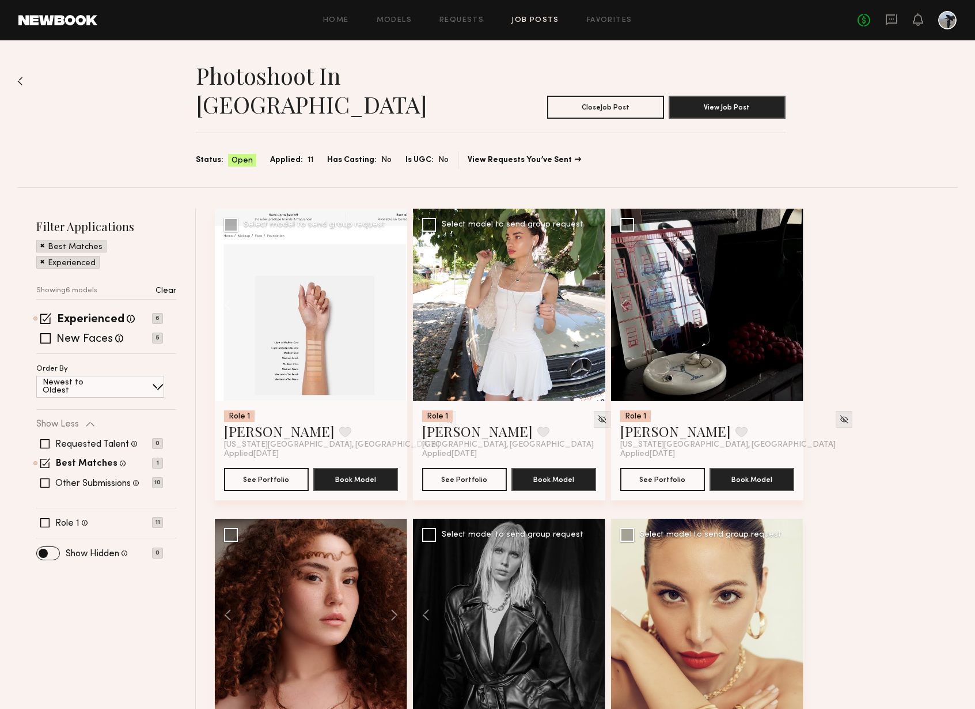
click at [393, 275] on div at bounding box center [311, 305] width 192 height 192
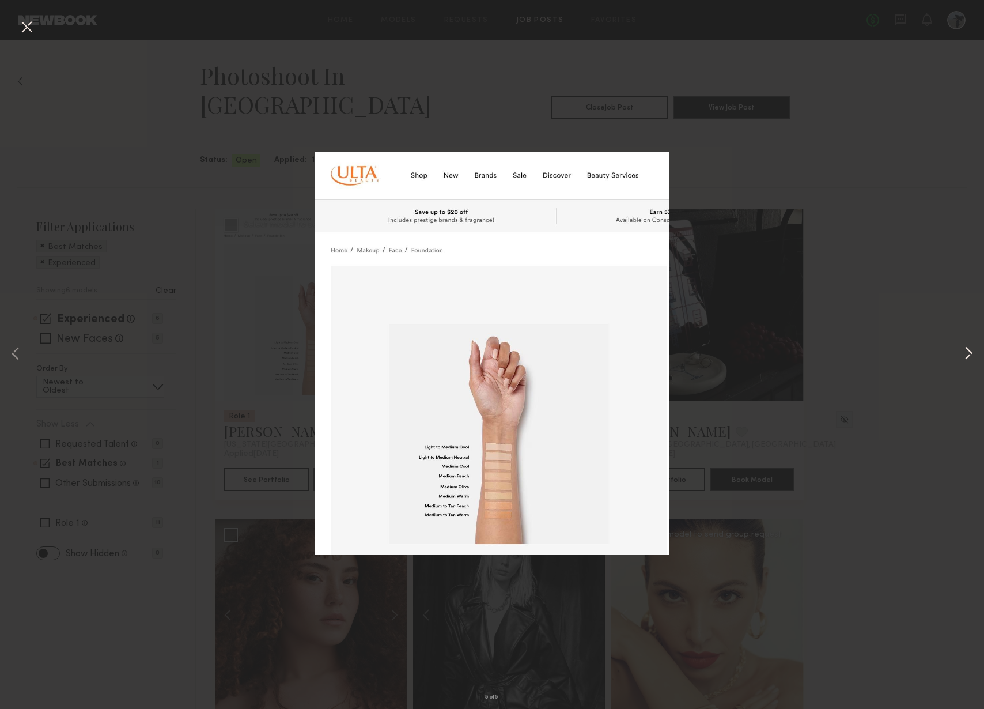
click at [965, 352] on button at bounding box center [969, 354] width 14 height 567
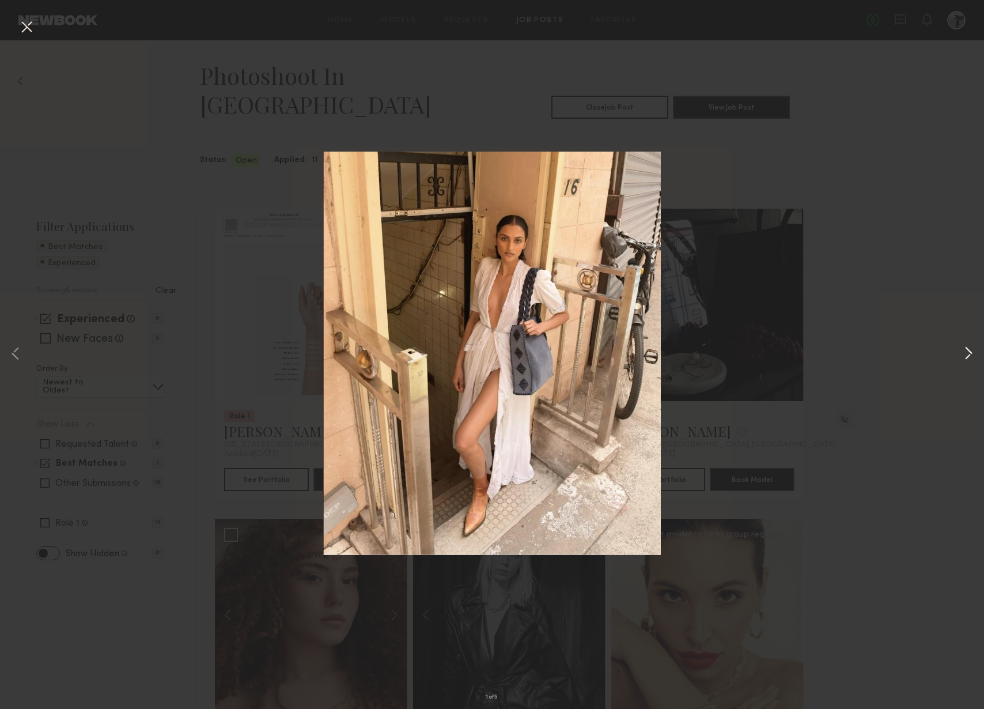
click at [971, 355] on button at bounding box center [969, 354] width 14 height 567
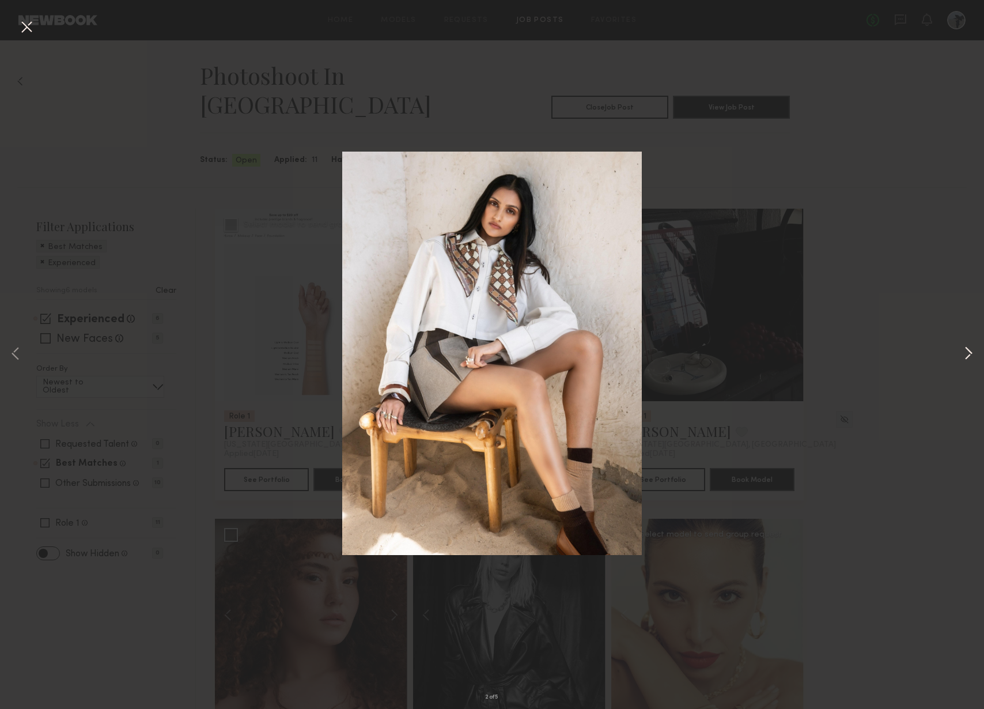
click at [971, 355] on button at bounding box center [969, 354] width 14 height 567
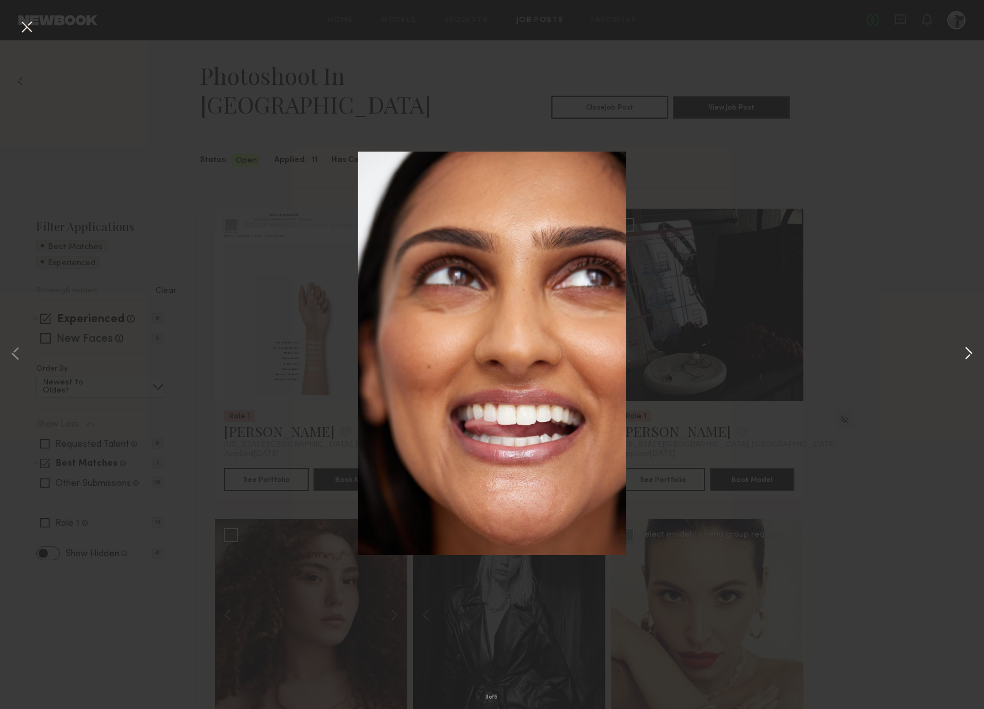
click at [971, 355] on button at bounding box center [969, 354] width 14 height 567
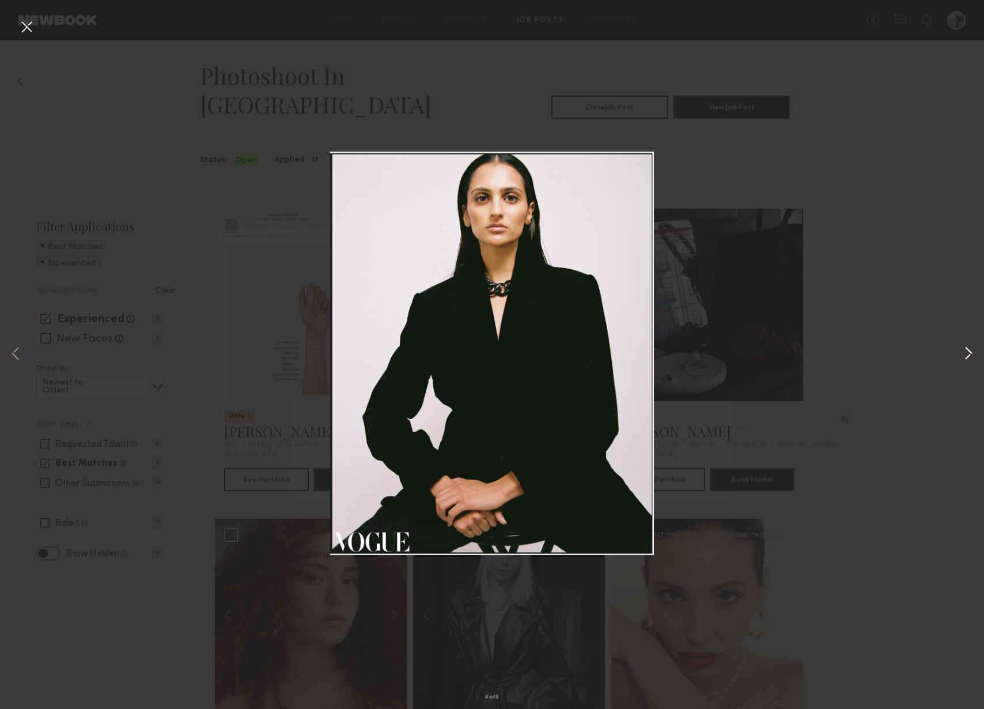
click at [971, 355] on button at bounding box center [969, 354] width 14 height 567
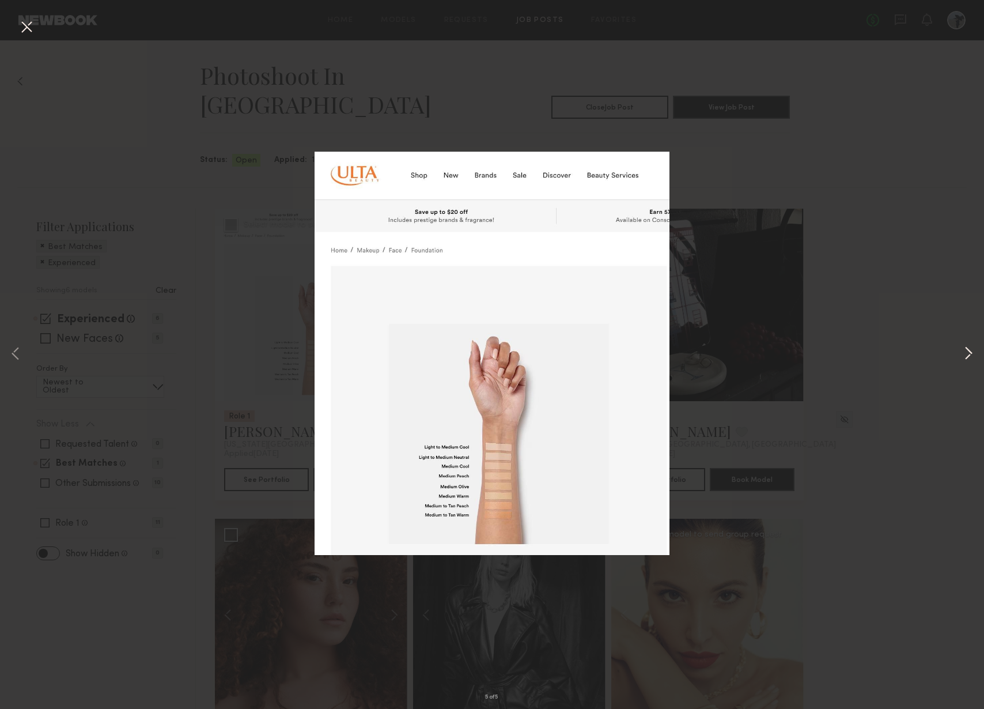
click at [970, 355] on button at bounding box center [969, 354] width 14 height 567
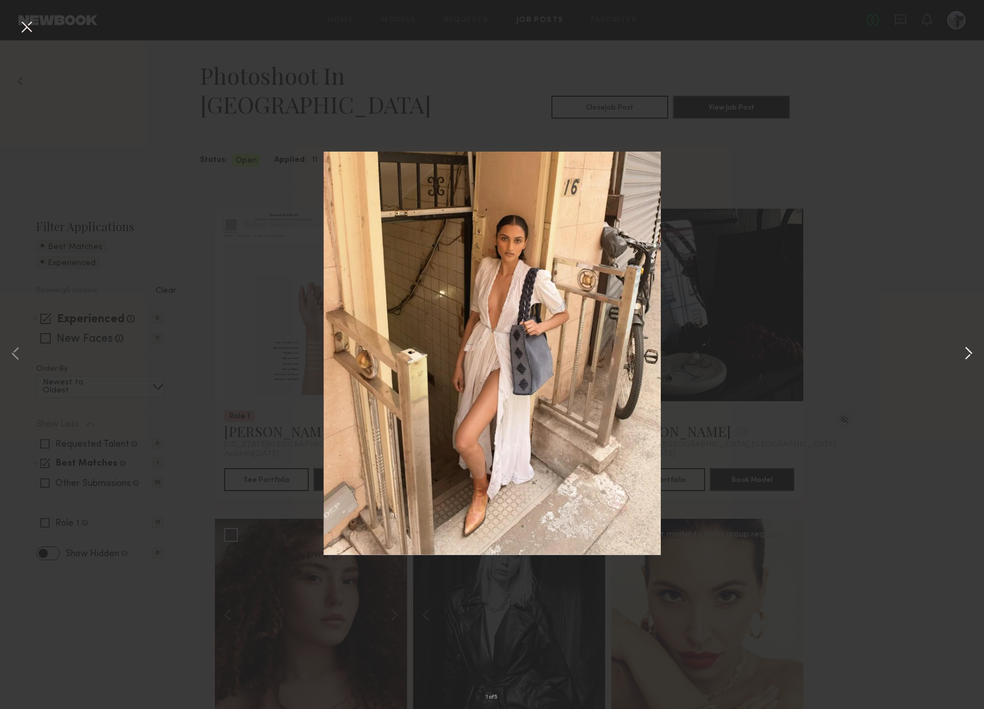
click at [970, 355] on button at bounding box center [969, 354] width 14 height 567
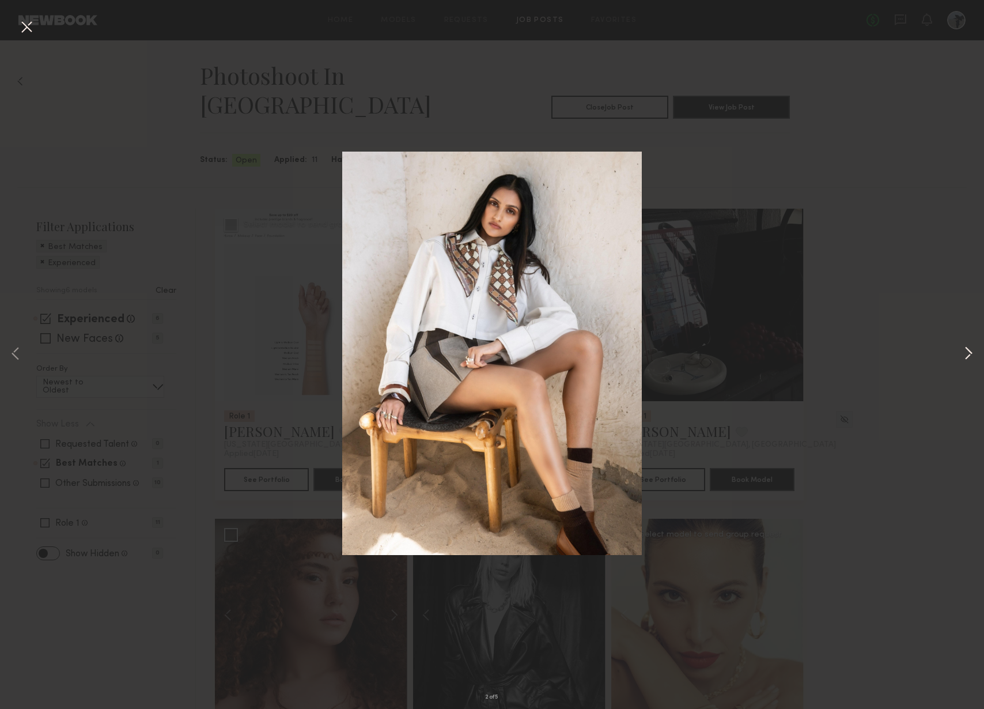
click at [970, 355] on button at bounding box center [969, 354] width 14 height 567
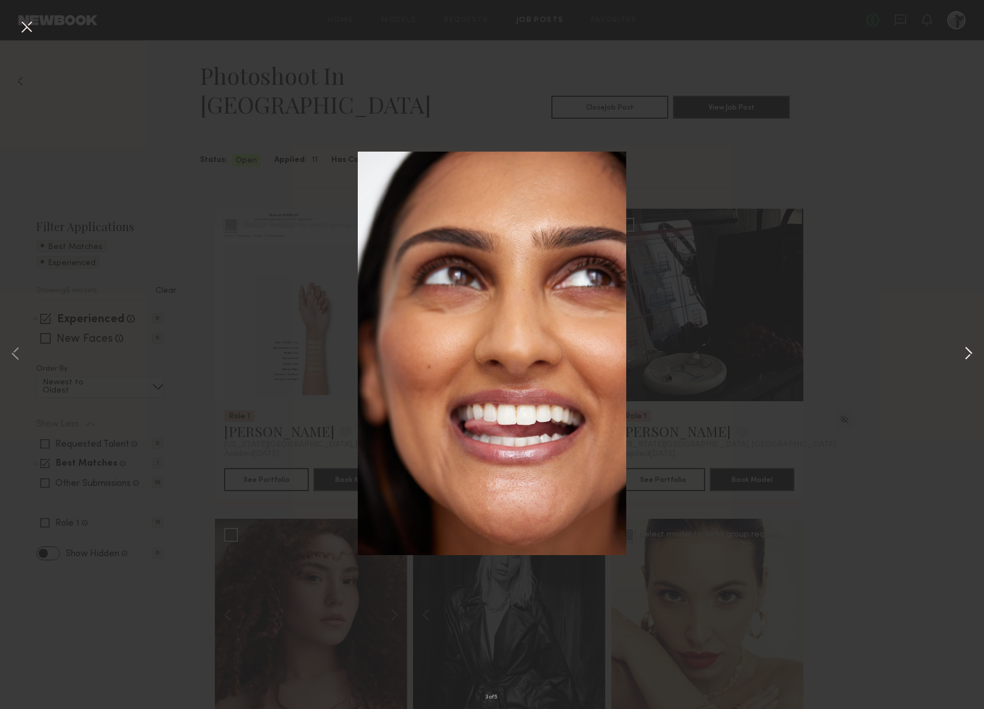
click at [970, 355] on button at bounding box center [969, 354] width 14 height 567
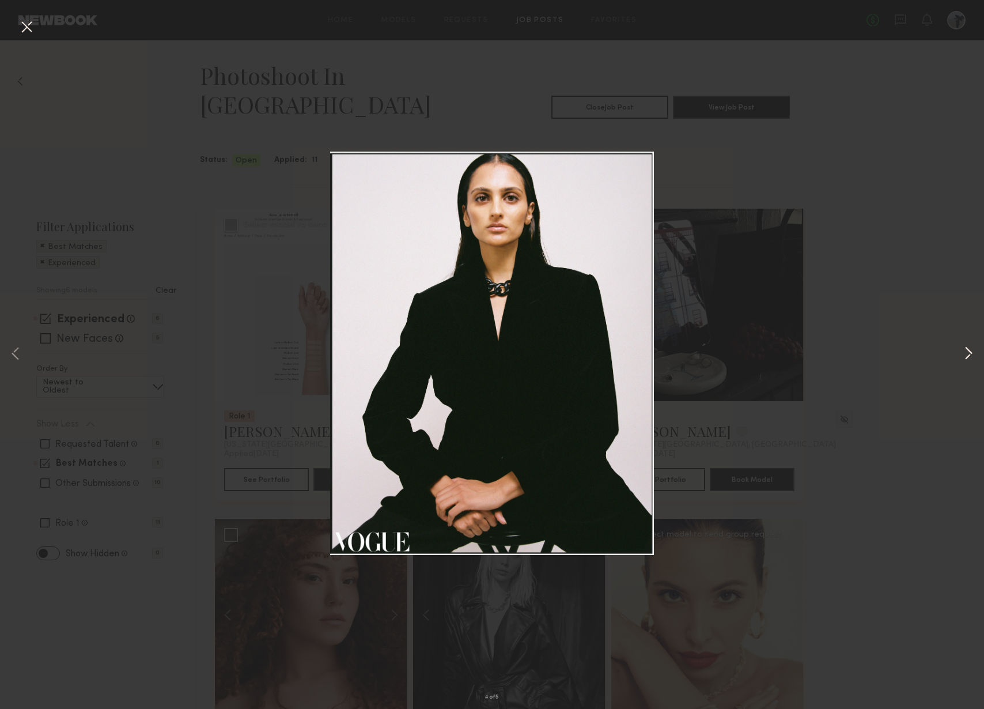
click at [970, 355] on button at bounding box center [969, 354] width 14 height 567
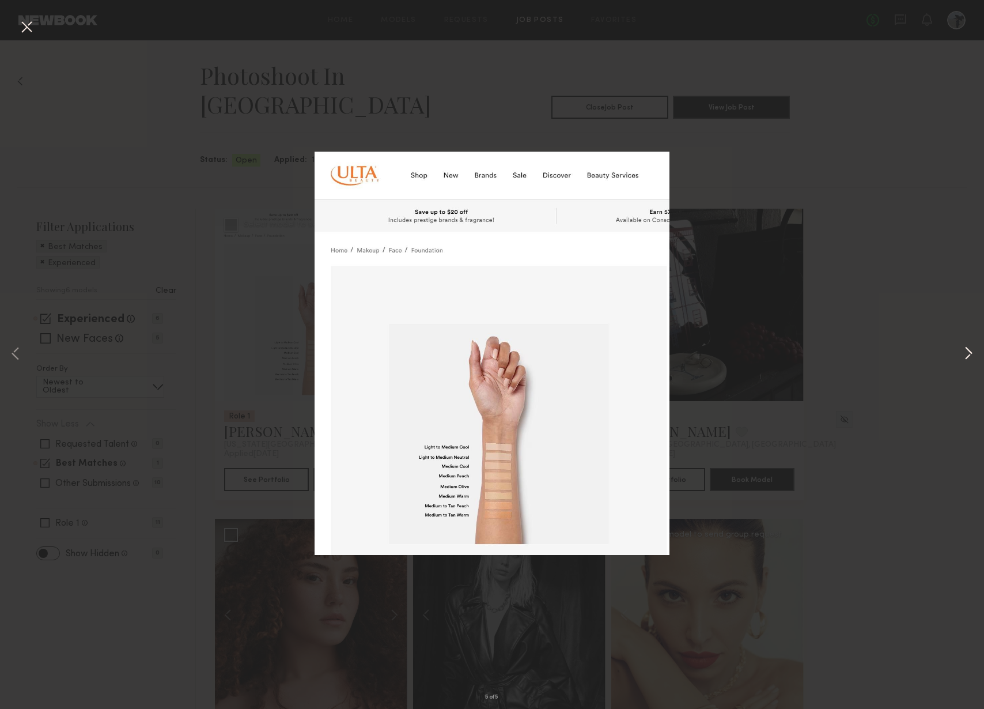
click at [970, 355] on button at bounding box center [969, 354] width 14 height 567
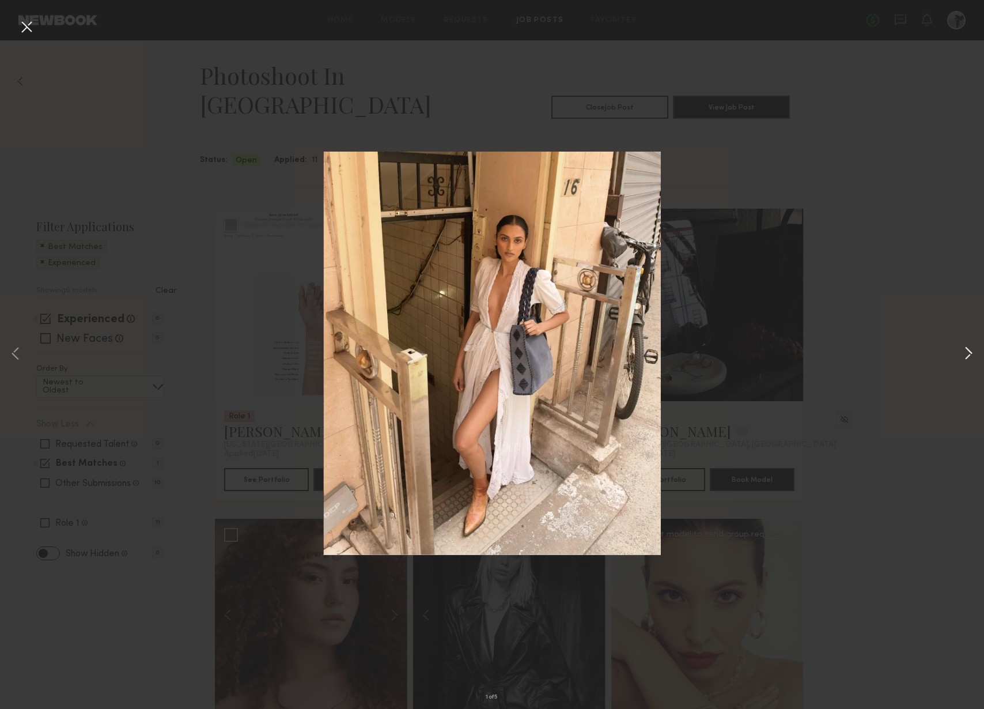
click at [970, 355] on button at bounding box center [969, 354] width 14 height 567
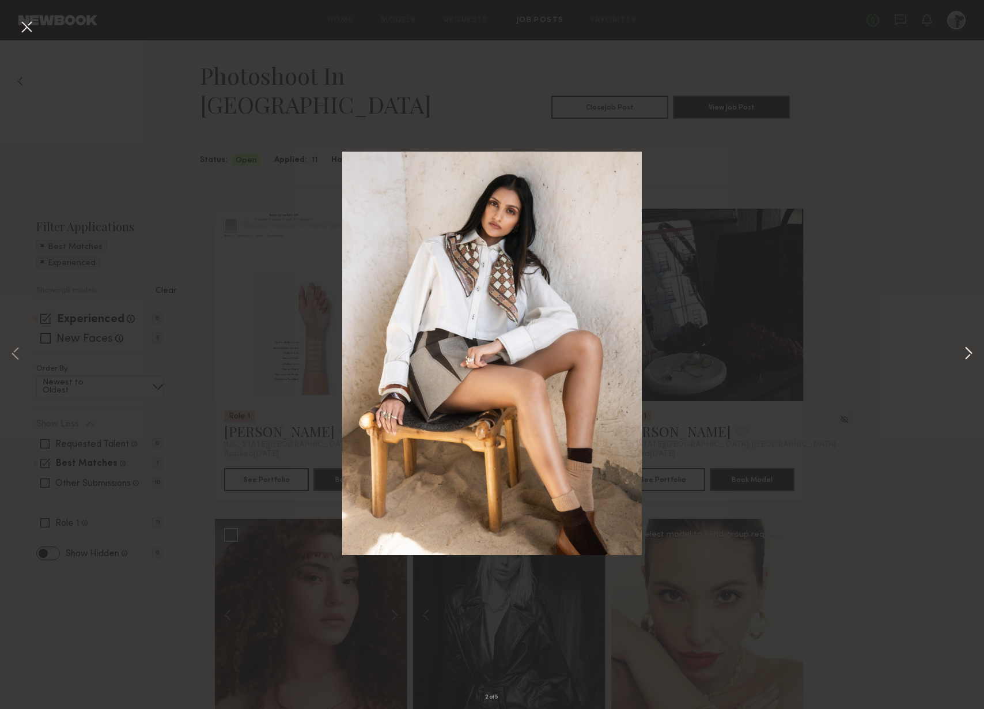
click at [970, 355] on button at bounding box center [969, 354] width 14 height 567
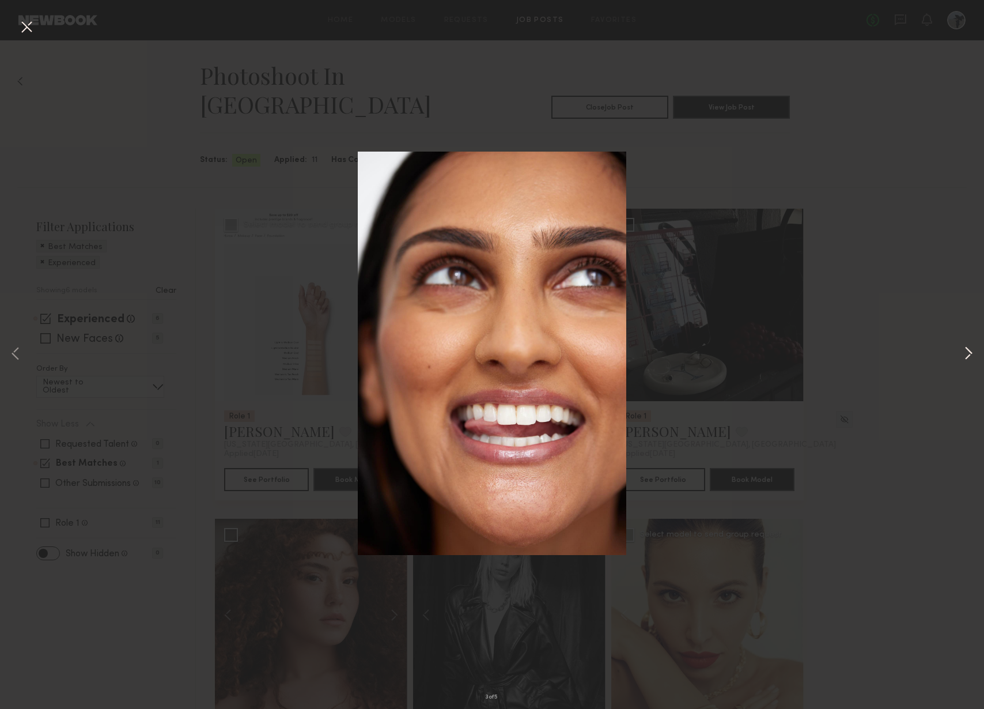
click at [970, 355] on button at bounding box center [969, 354] width 14 height 567
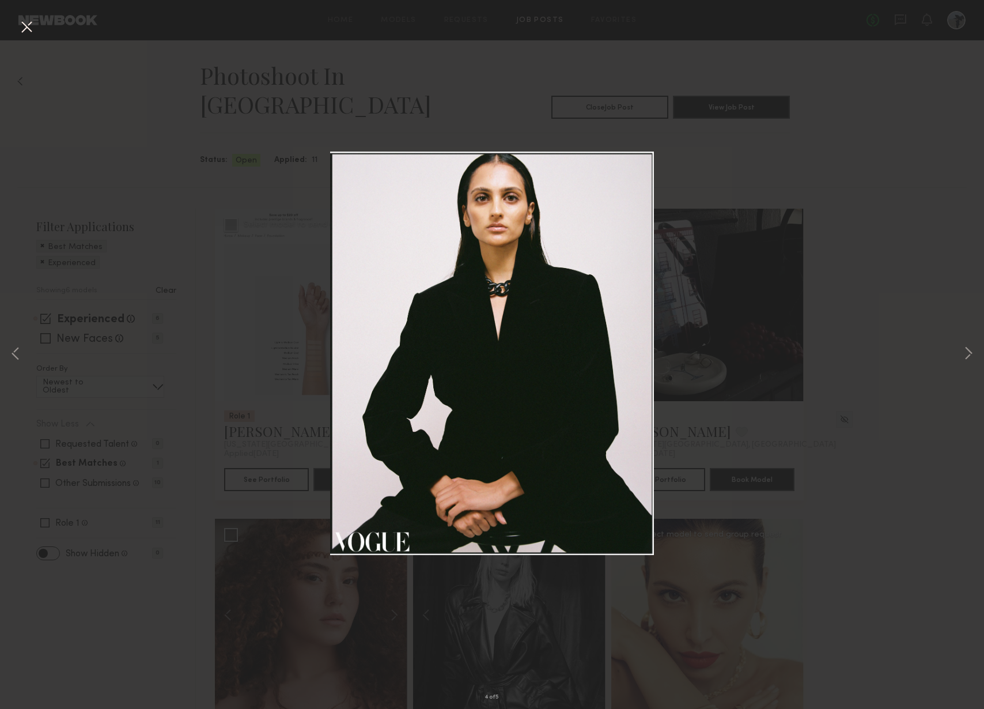
click at [921, 356] on div "4 of 5" at bounding box center [492, 354] width 984 height 709
click at [26, 31] on button at bounding box center [26, 27] width 18 height 21
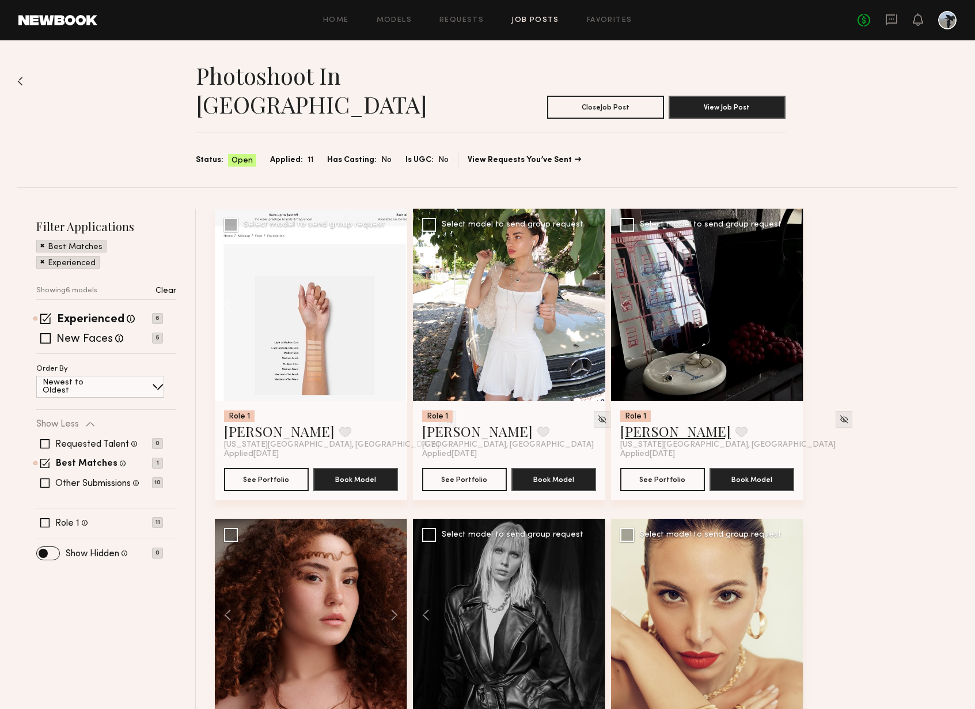
click at [665, 422] on link "[PERSON_NAME]" at bounding box center [675, 431] width 111 height 18
click at [264, 422] on link "Slesha P." at bounding box center [279, 431] width 111 height 18
click at [156, 477] on p "10" at bounding box center [157, 482] width 11 height 11
click at [46, 478] on span at bounding box center [44, 482] width 9 height 9
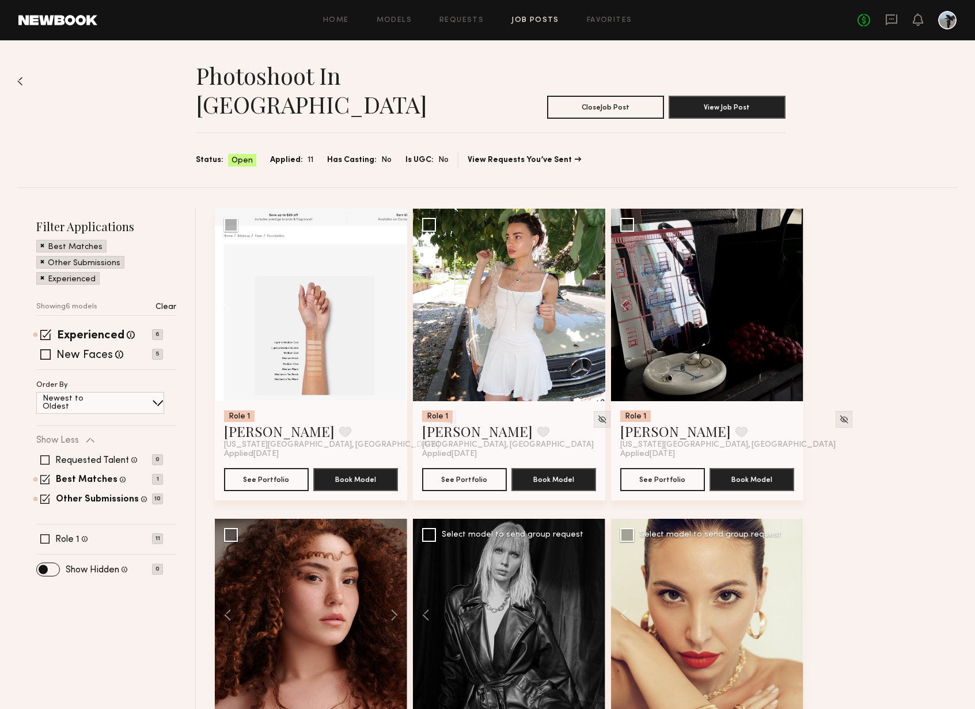
click at [41, 272] on span at bounding box center [42, 277] width 4 height 10
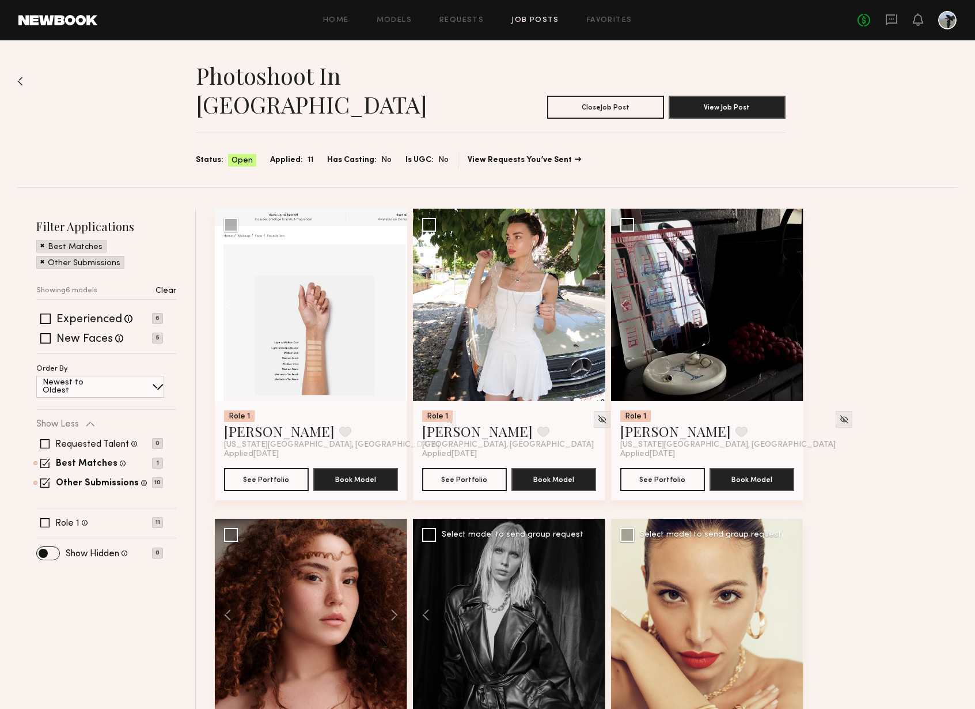
click at [43, 240] on span at bounding box center [42, 245] width 4 height 10
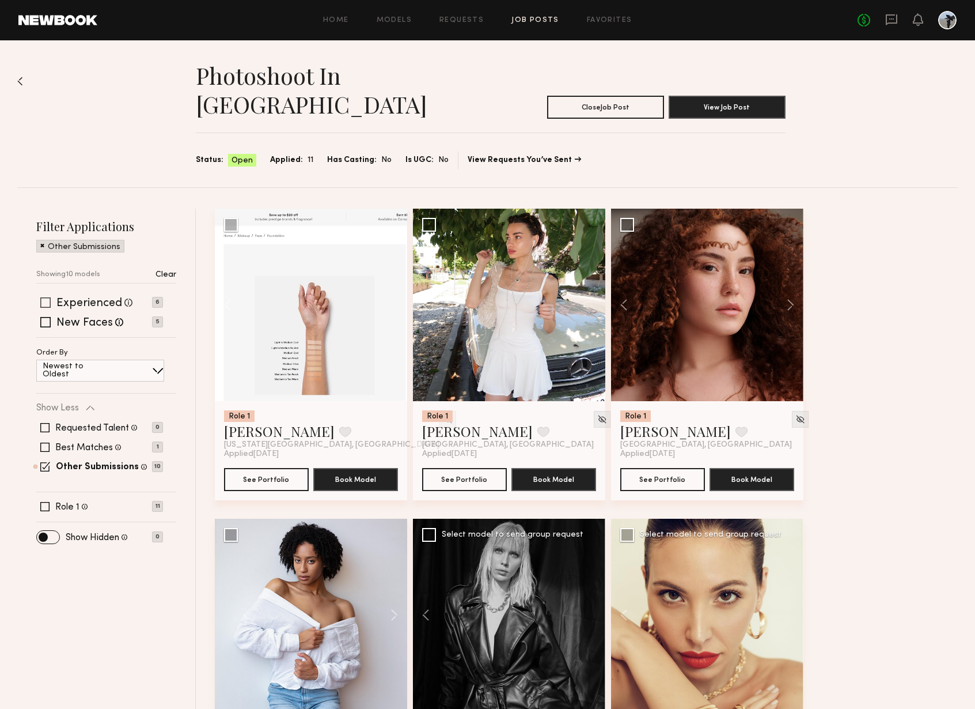
click at [46, 297] on span at bounding box center [45, 302] width 10 height 10
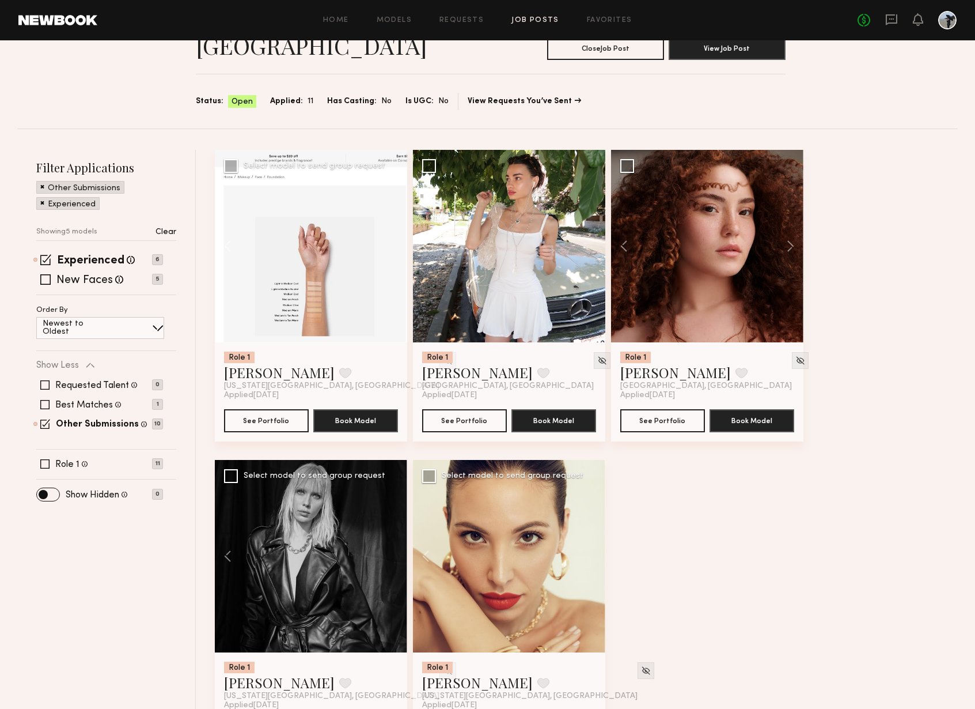
scroll to position [74, 0]
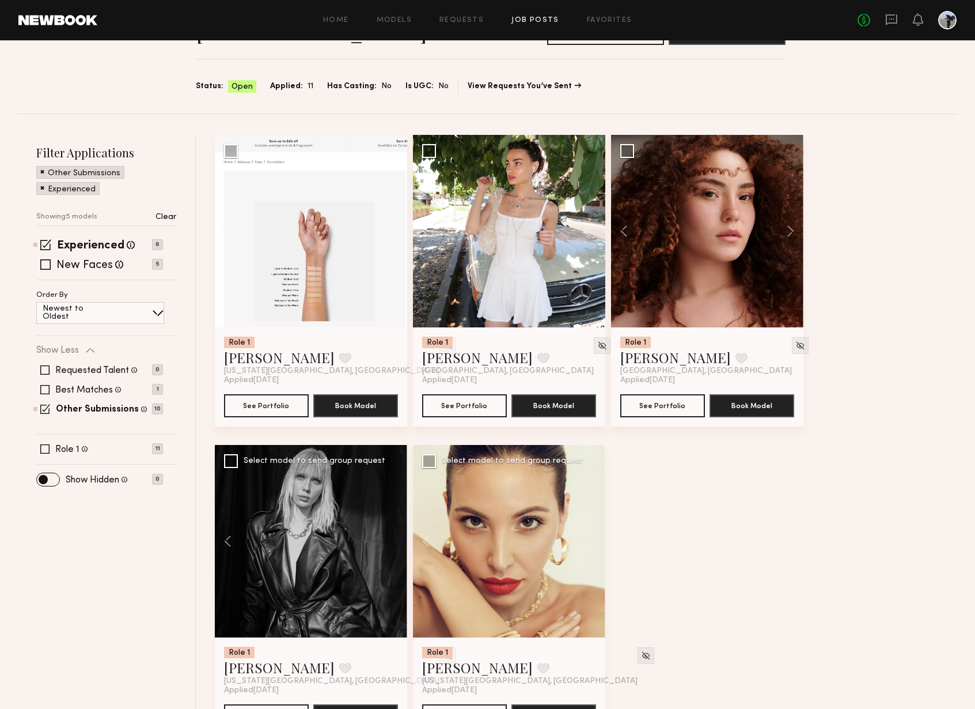
click at [43, 166] on span at bounding box center [42, 171] width 4 height 10
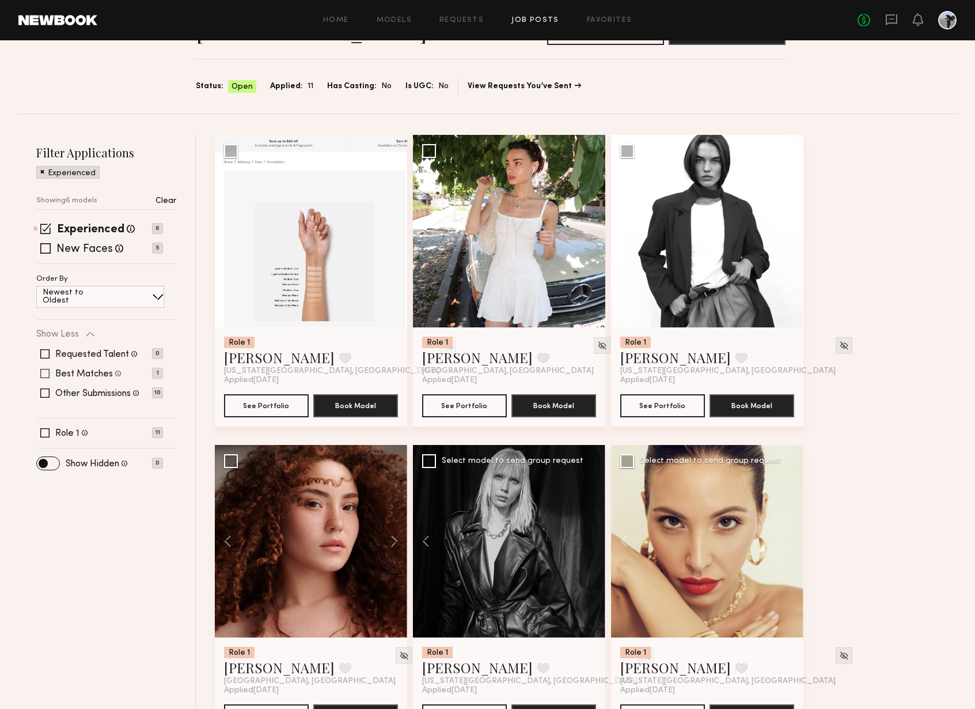
click at [50, 369] on div "Best Matches Models shown below match all requirements specified in your job po…" at bounding box center [99, 373] width 127 height 9
click at [47, 369] on span at bounding box center [44, 373] width 9 height 9
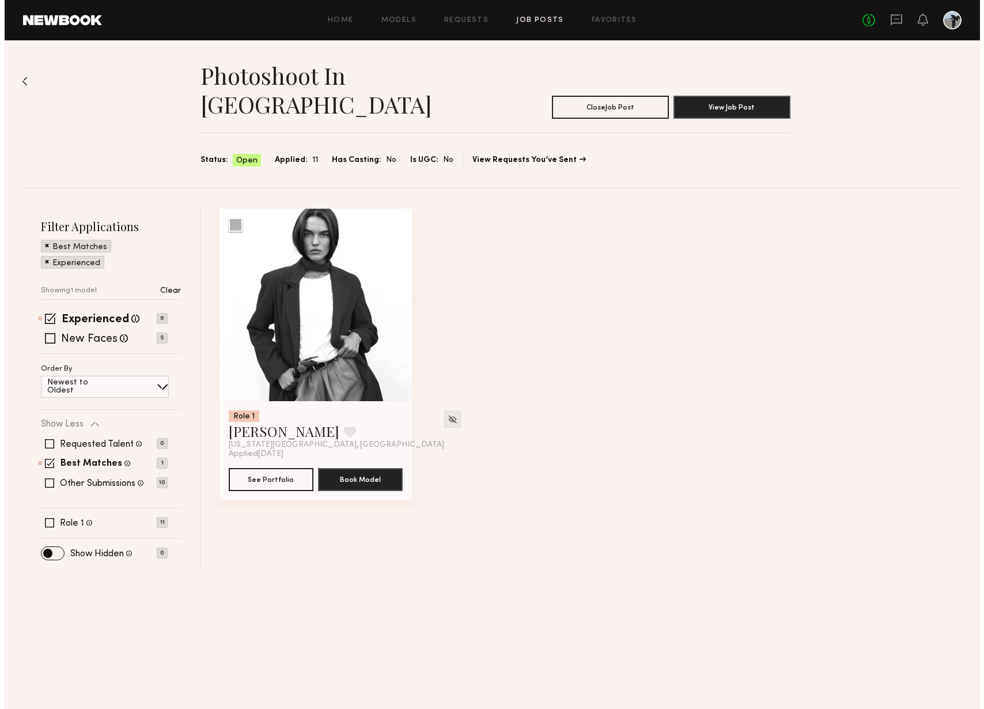
scroll to position [0, 0]
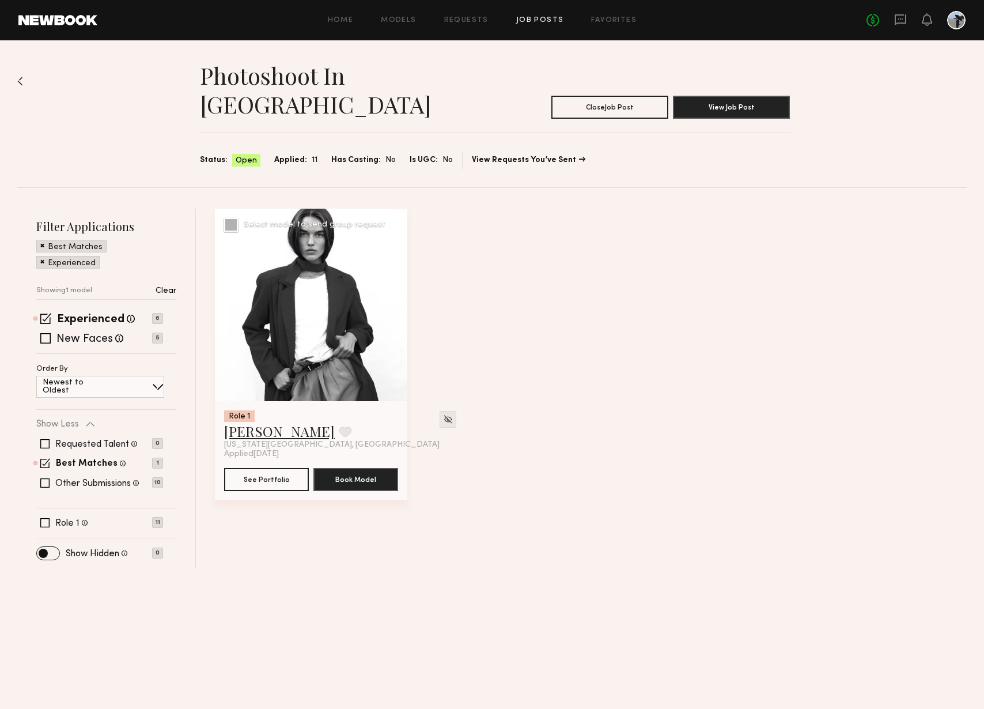
click at [274, 422] on link "[PERSON_NAME]" at bounding box center [279, 431] width 111 height 18
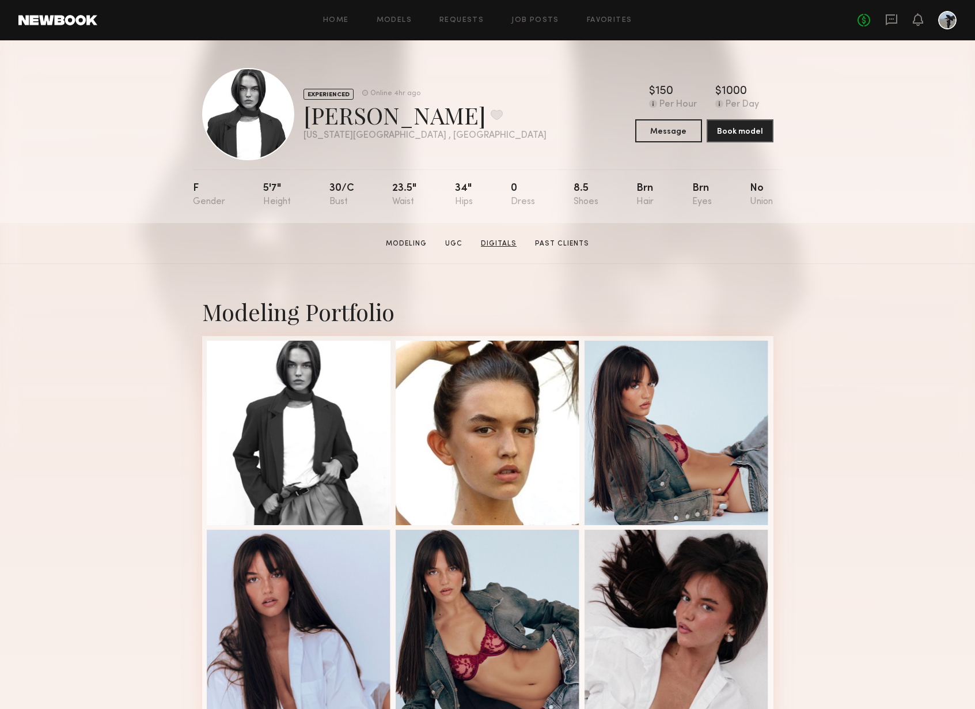
click at [497, 243] on link "Digitals" at bounding box center [498, 244] width 45 height 10
click at [414, 248] on link "Modeling" at bounding box center [406, 244] width 50 height 10
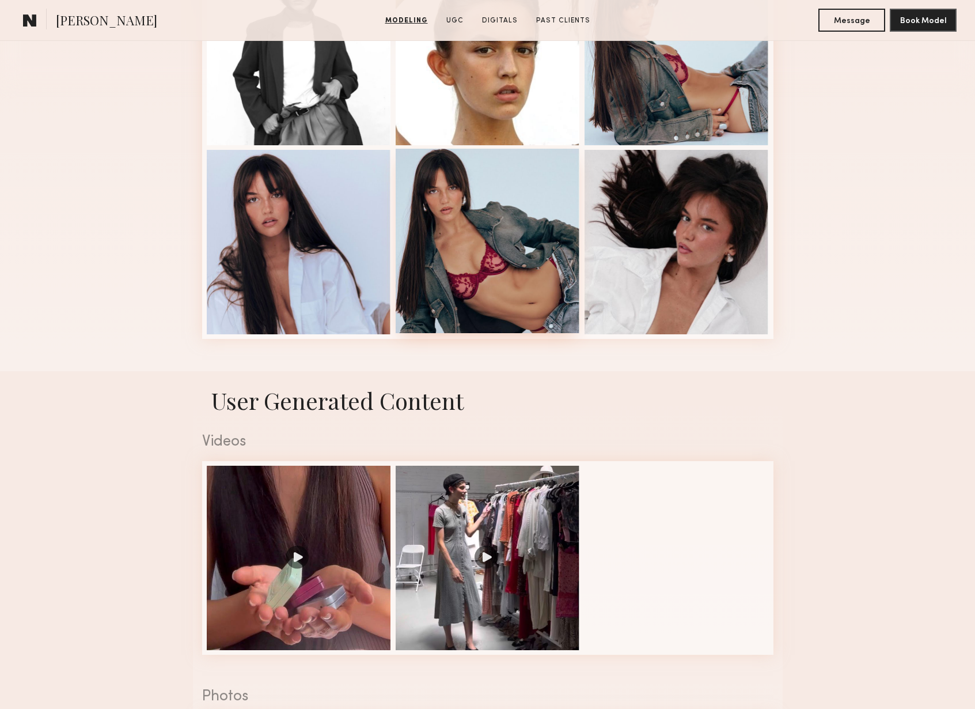
scroll to position [444, 0]
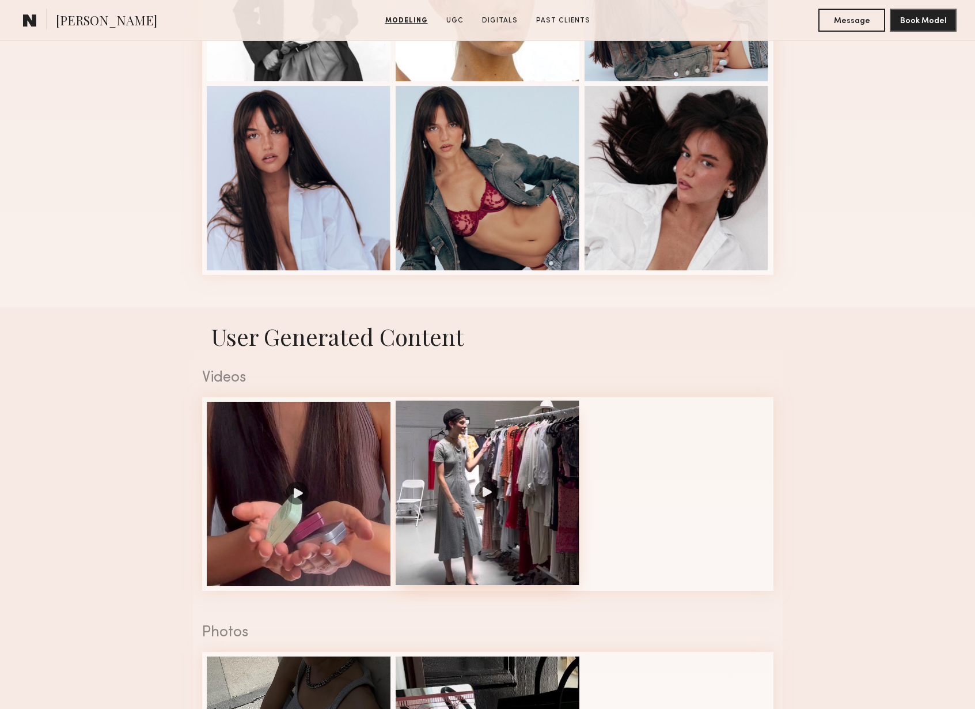
click at [489, 495] on div at bounding box center [488, 492] width 184 height 184
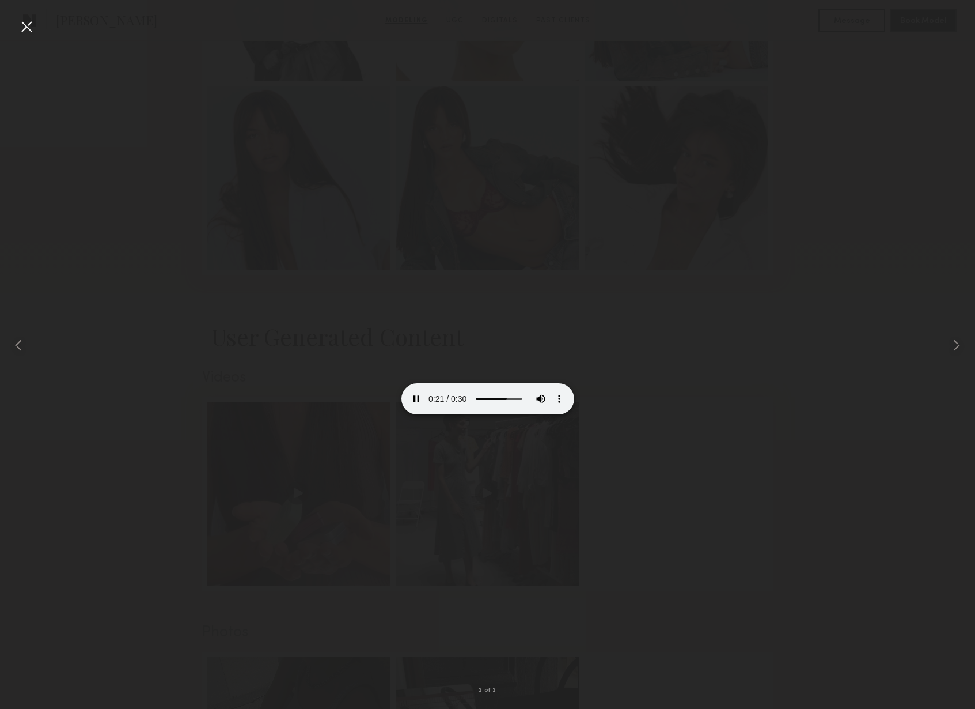
click at [31, 31] on div at bounding box center [26, 26] width 18 height 18
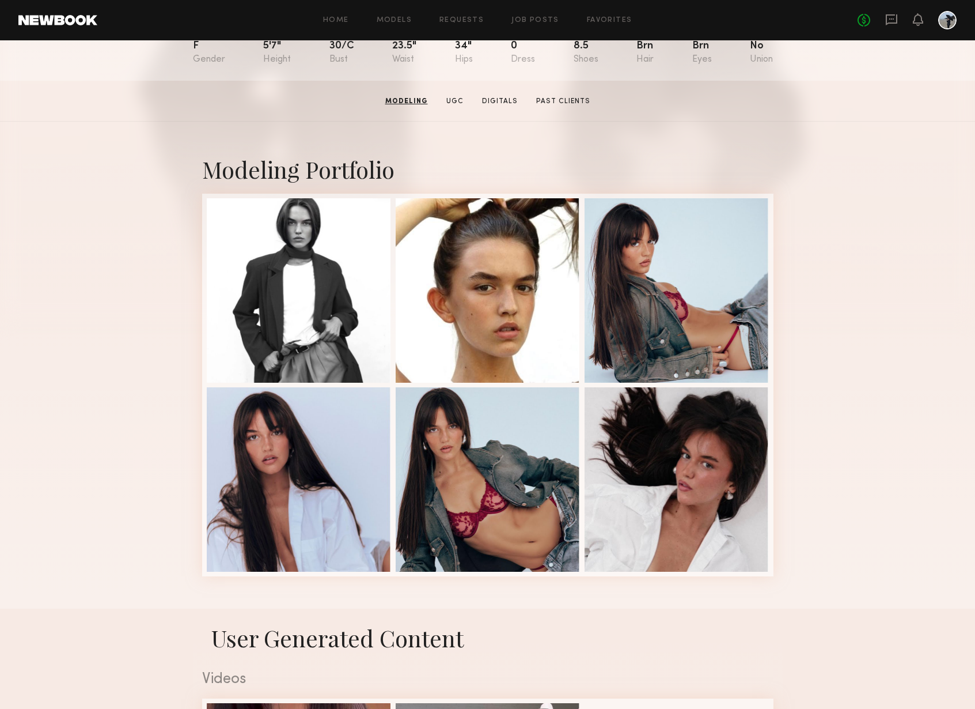
scroll to position [0, 0]
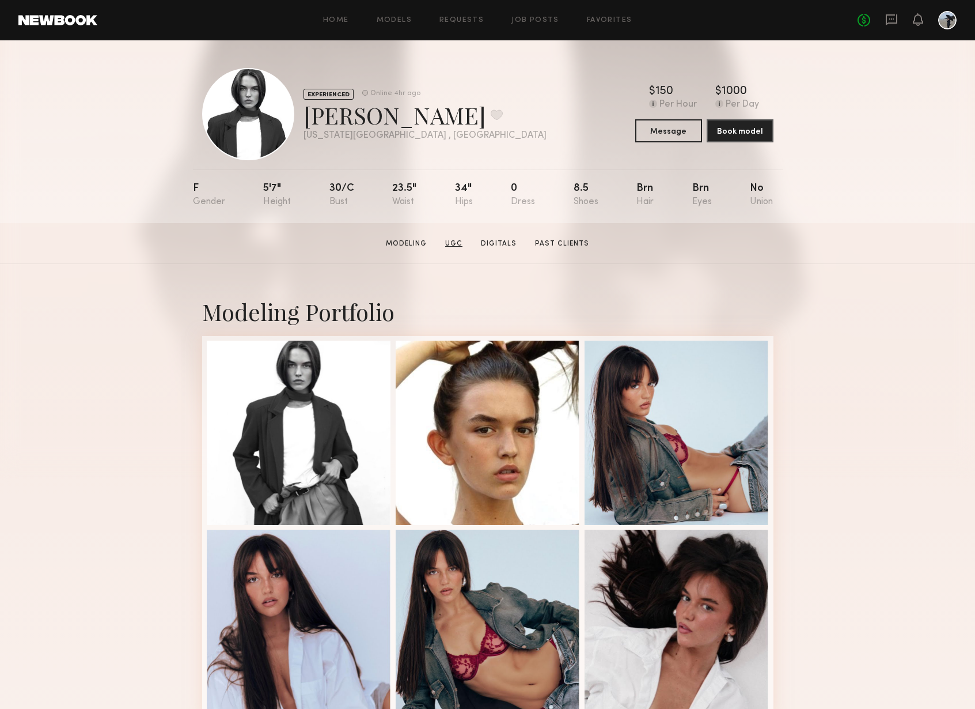
click at [463, 244] on link "UGC" at bounding box center [454, 244] width 27 height 10
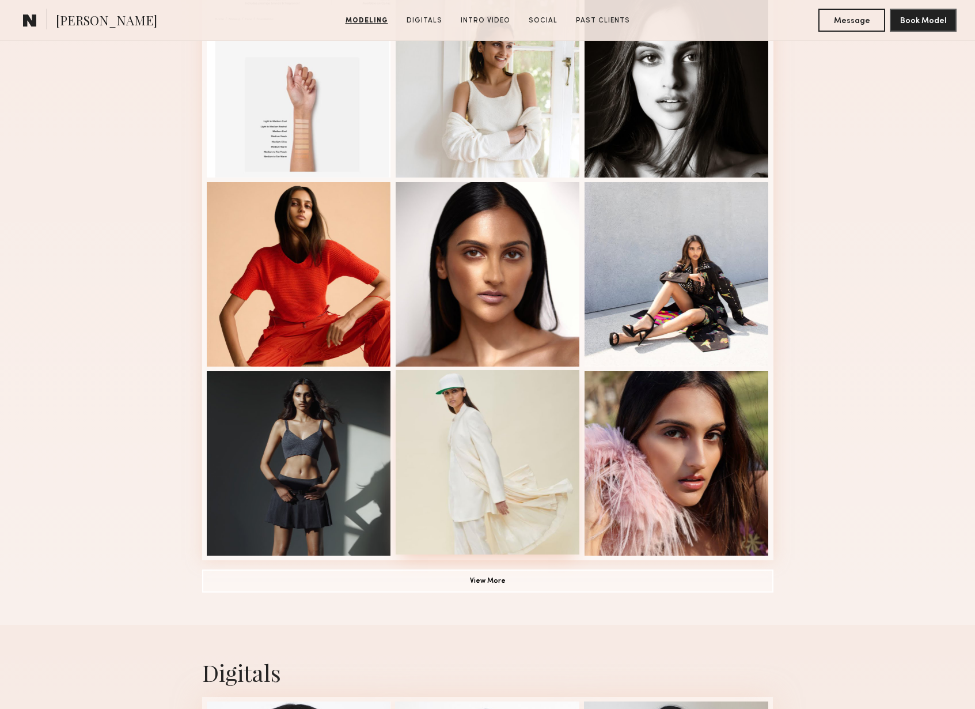
scroll to position [544, 0]
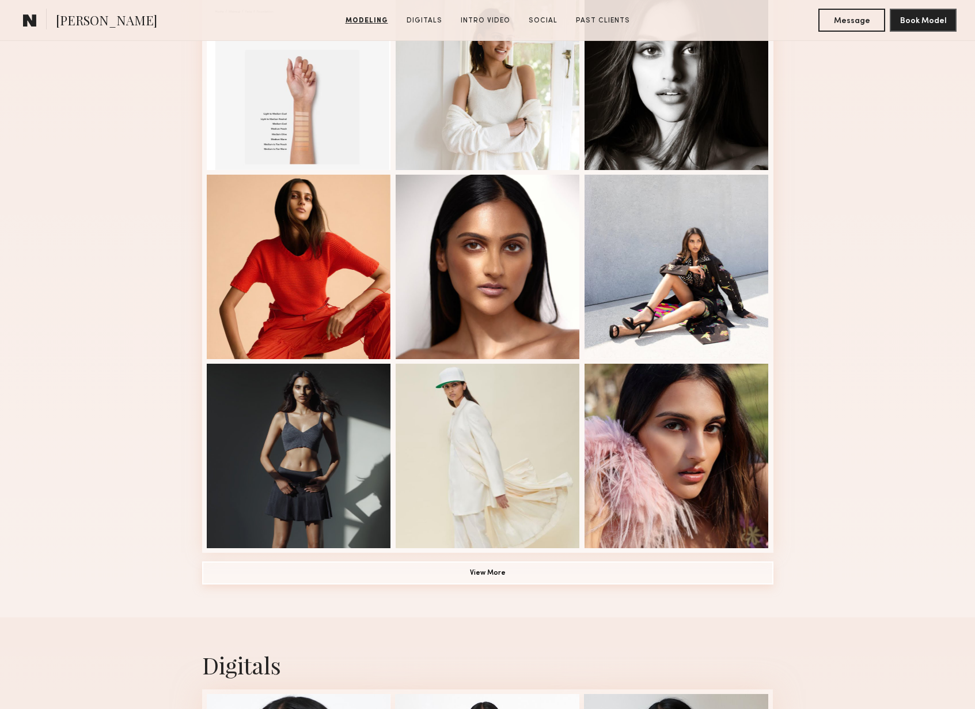
click at [594, 570] on button "View More" at bounding box center [488, 572] width 572 height 23
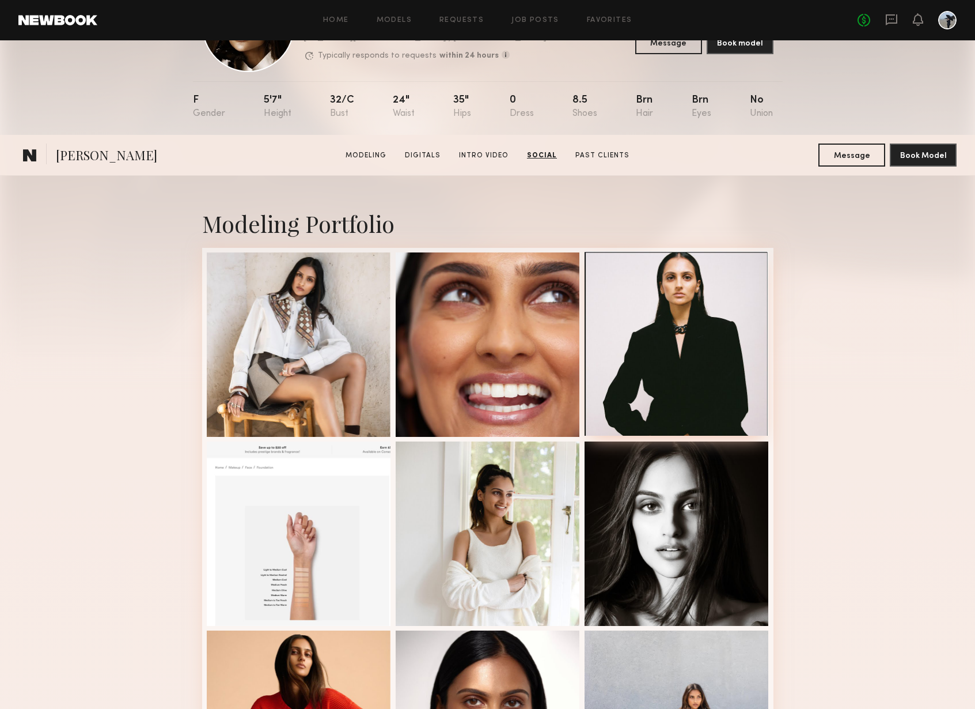
scroll to position [0, 0]
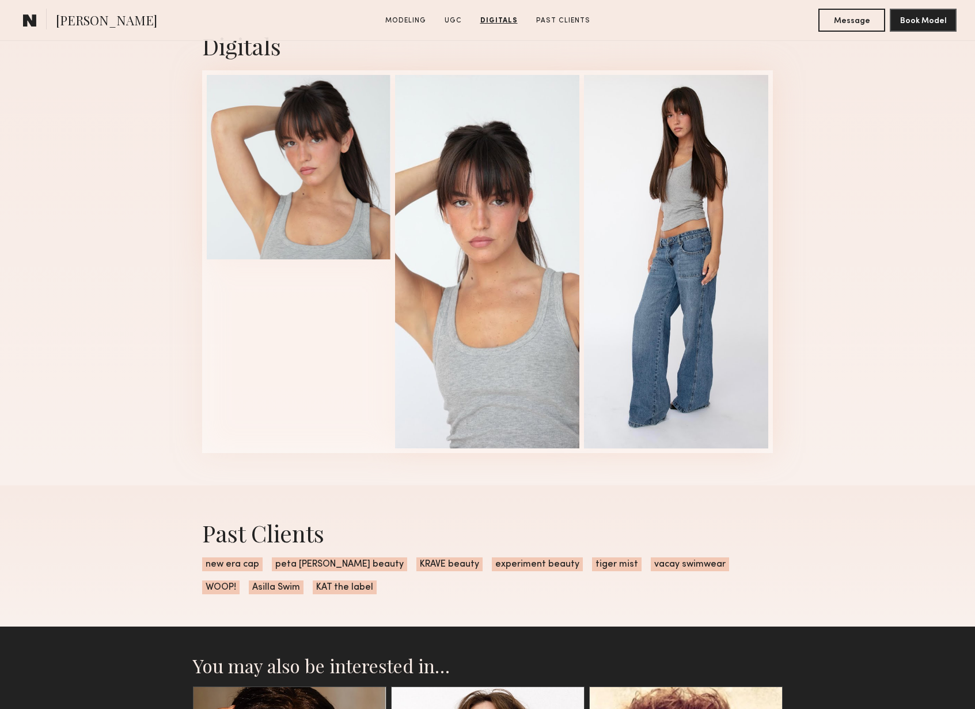
scroll to position [1702, 0]
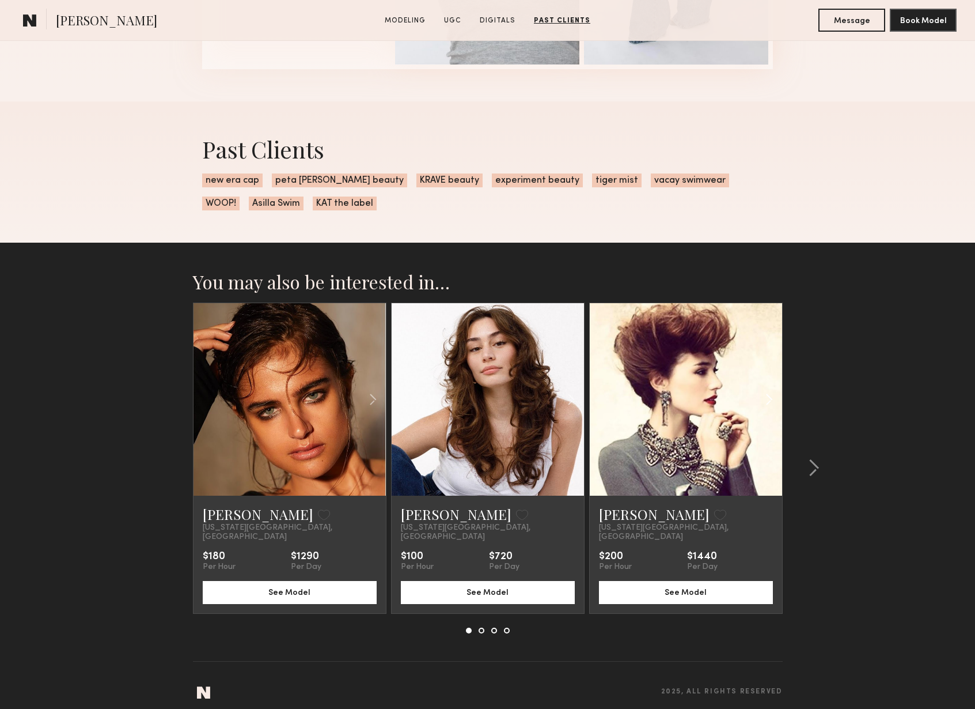
click at [767, 399] on common-icon at bounding box center [769, 399] width 17 height 22
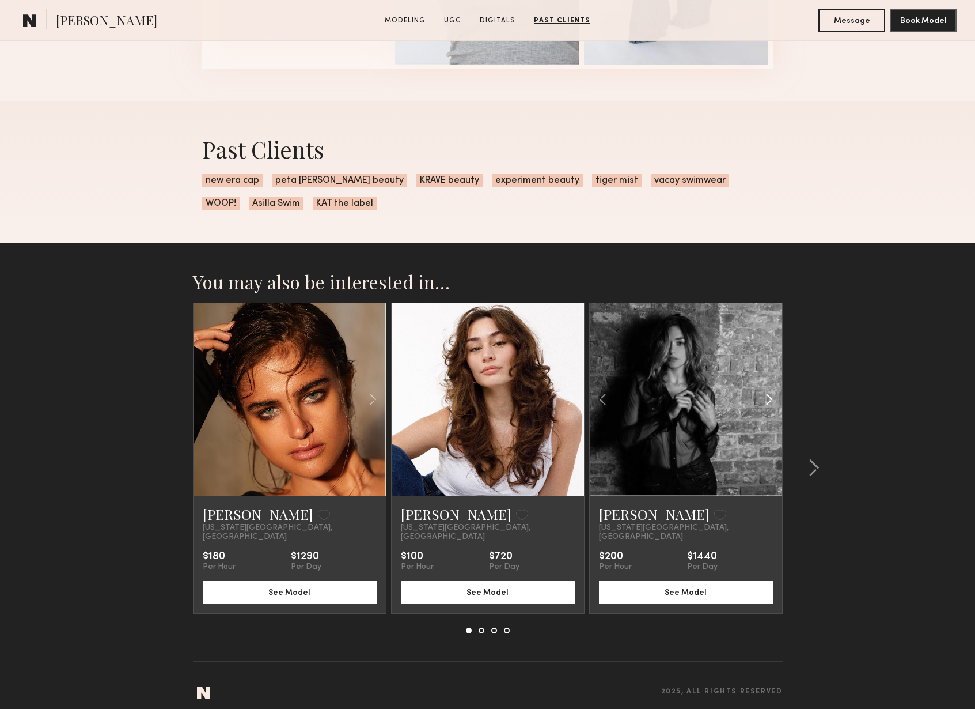
click at [767, 400] on common-icon at bounding box center [769, 399] width 17 height 22
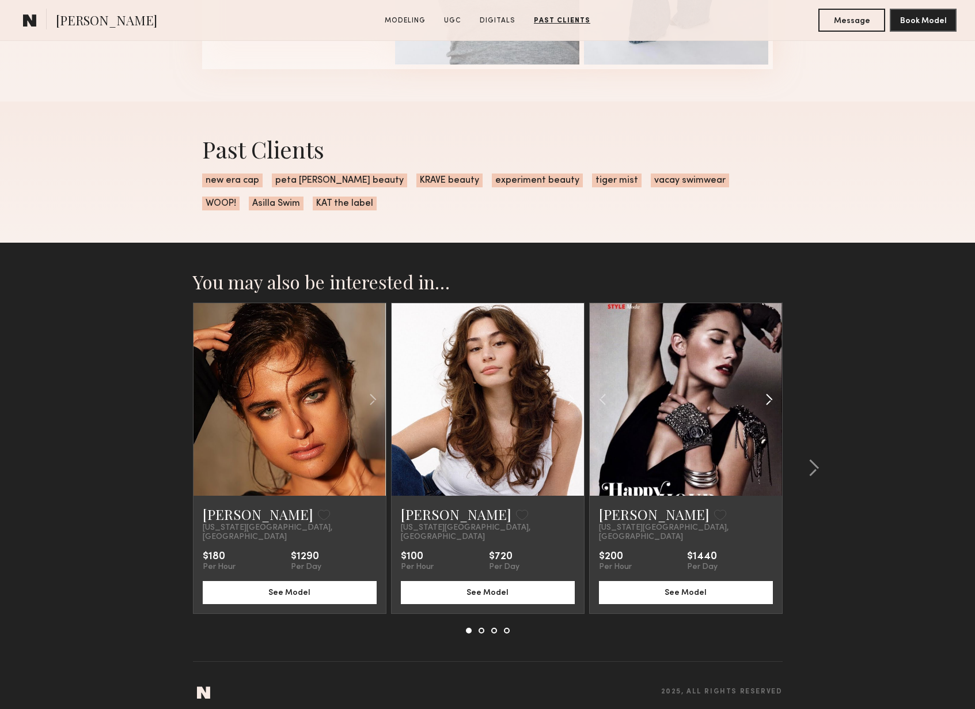
click at [767, 400] on common-icon at bounding box center [769, 399] width 17 height 22
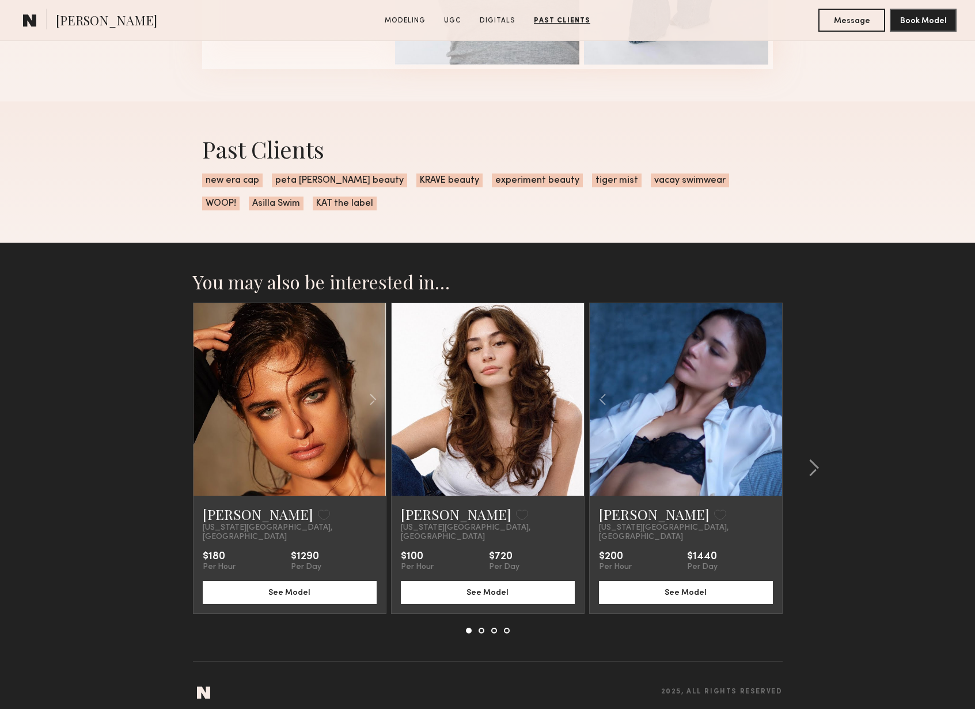
click at [769, 400] on div at bounding box center [686, 399] width 192 height 192
click at [602, 400] on common-icon at bounding box center [603, 399] width 17 height 22
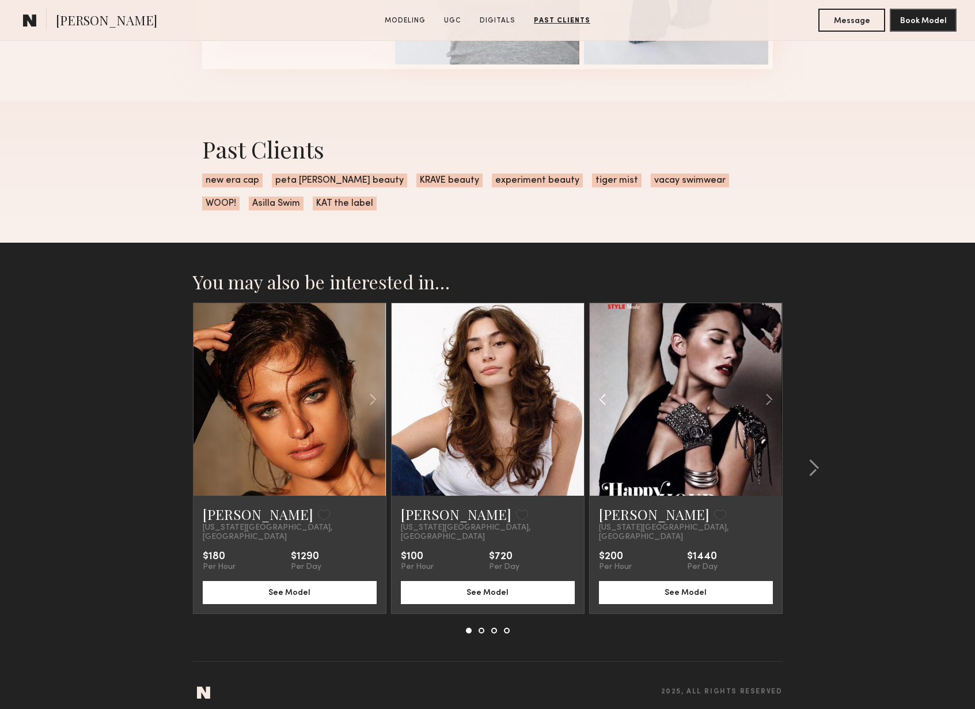
click at [601, 400] on common-icon at bounding box center [603, 399] width 17 height 22
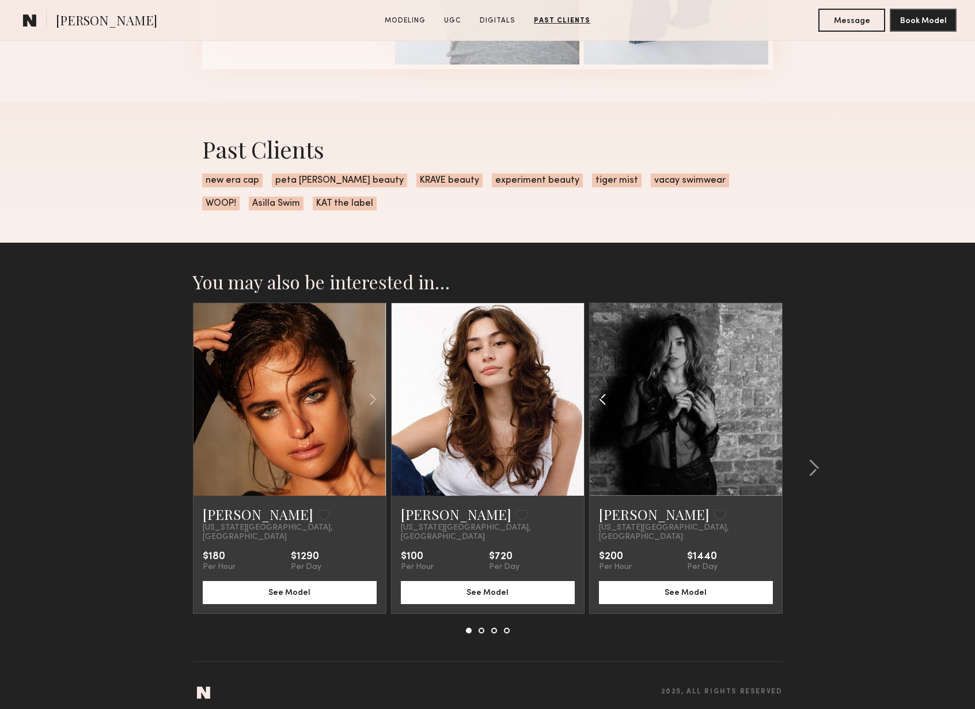
click at [601, 400] on common-icon at bounding box center [603, 399] width 17 height 22
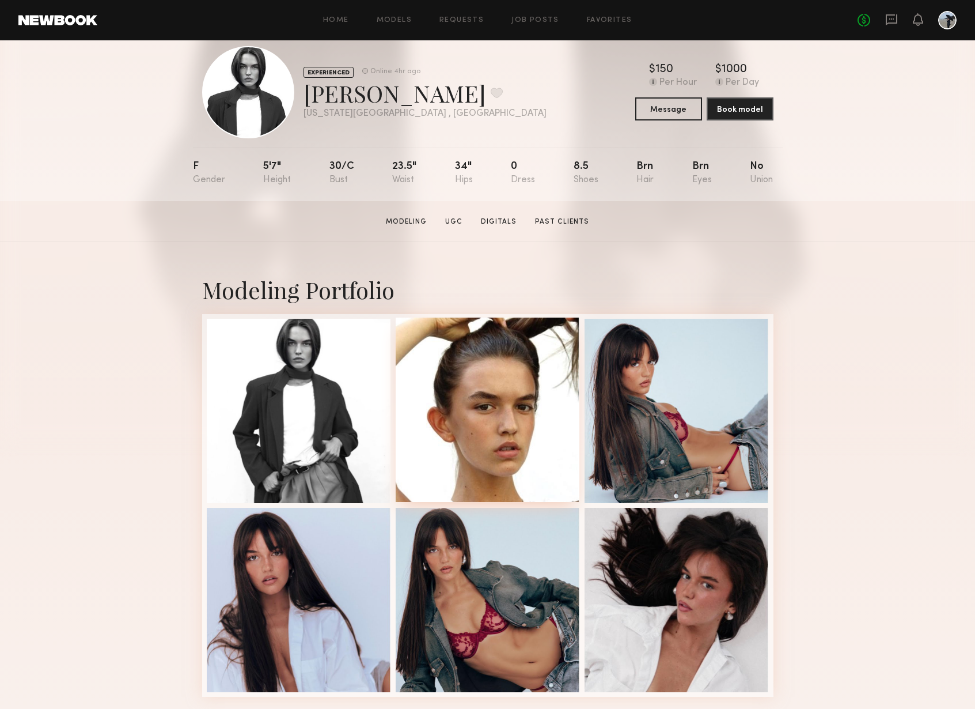
scroll to position [29, 0]
